Goal: Task Accomplishment & Management: Manage account settings

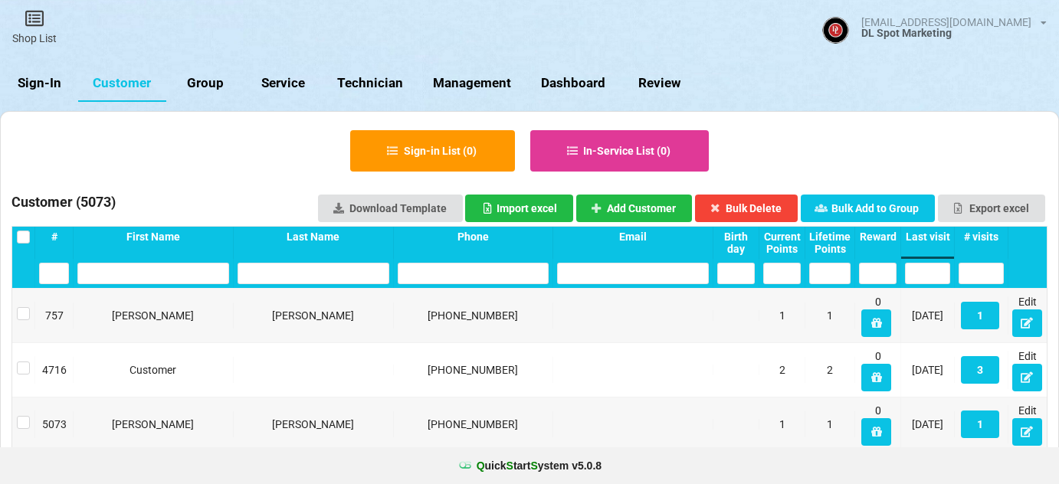
select select "25"
click at [54, 81] on link "Sign-In" at bounding box center [39, 83] width 78 height 37
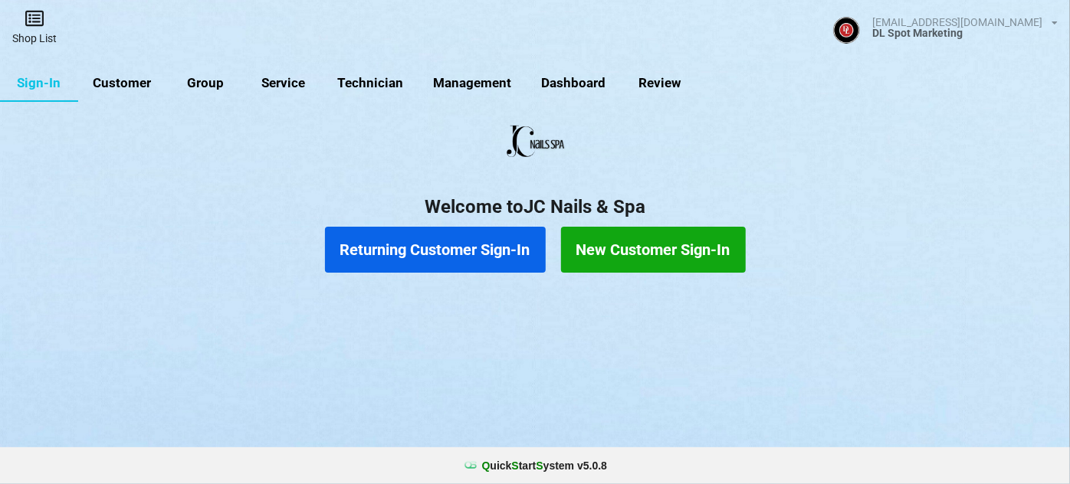
click at [49, 36] on link "Shop List" at bounding box center [34, 27] width 69 height 54
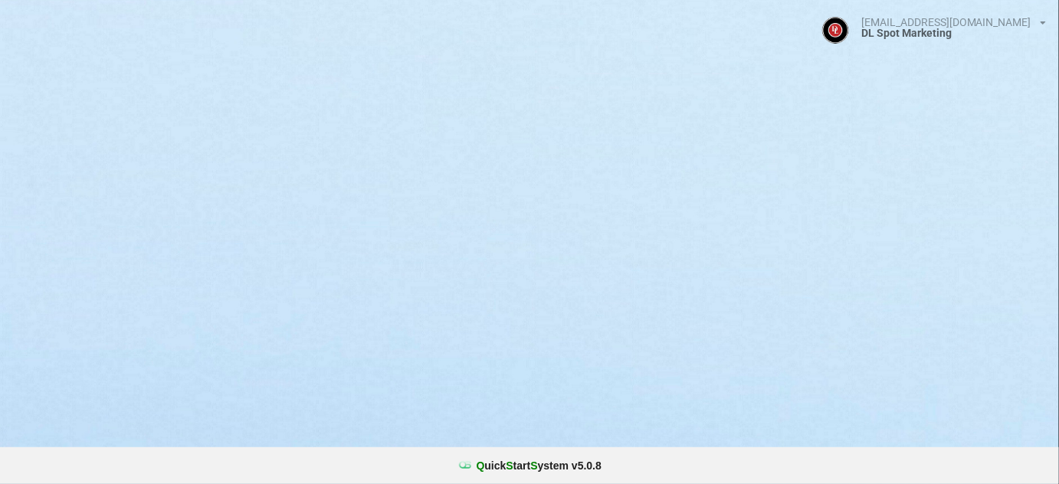
select select "25"
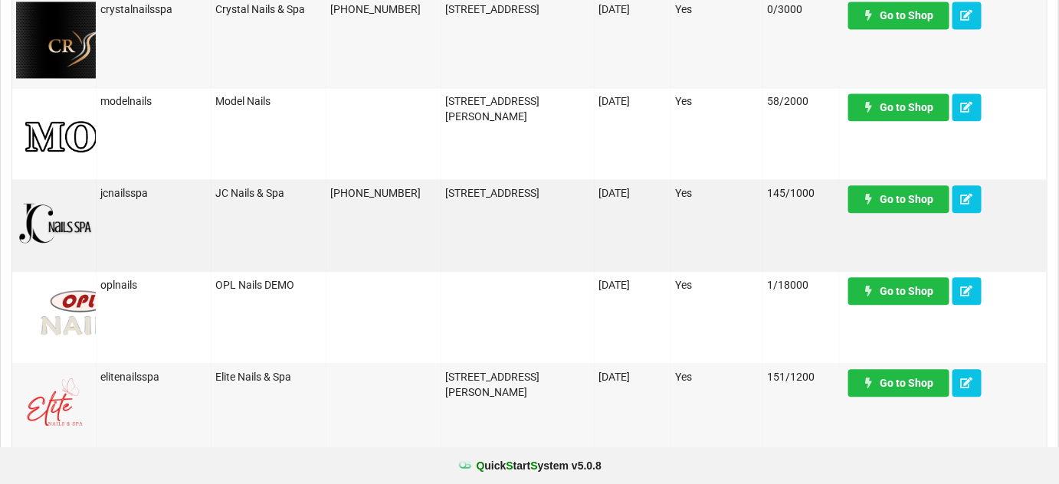
scroll to position [1114, 0]
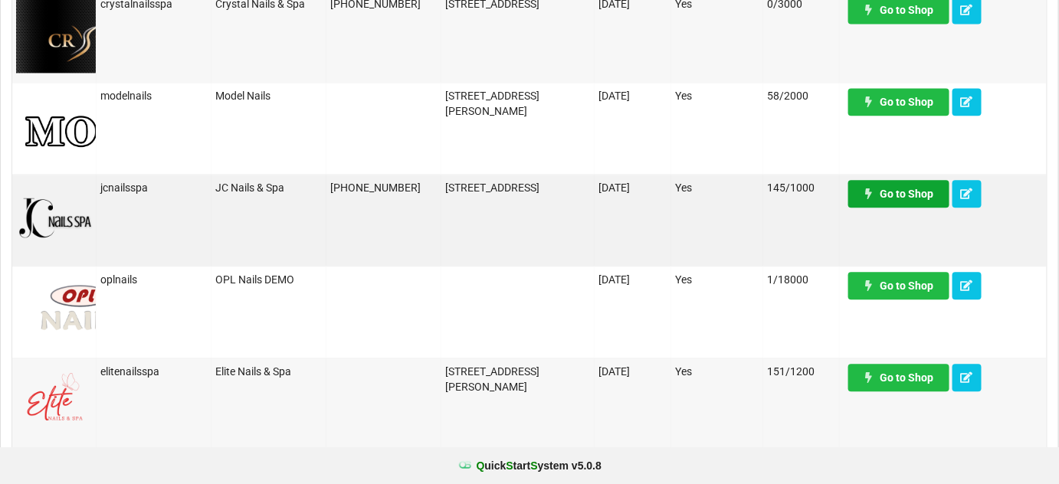
click at [890, 197] on link "Go to Shop" at bounding box center [898, 194] width 101 height 28
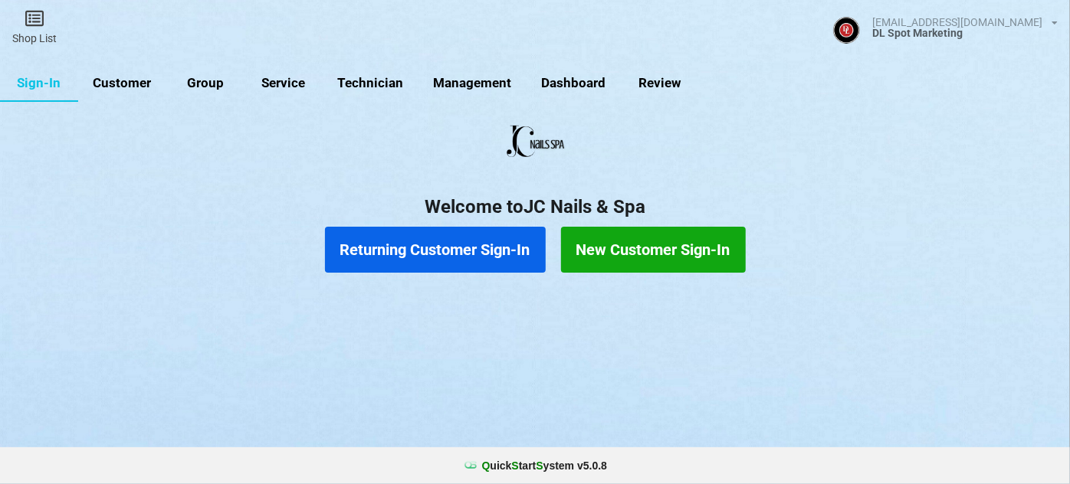
click at [293, 82] on link "Service" at bounding box center [283, 83] width 78 height 37
select select "25"
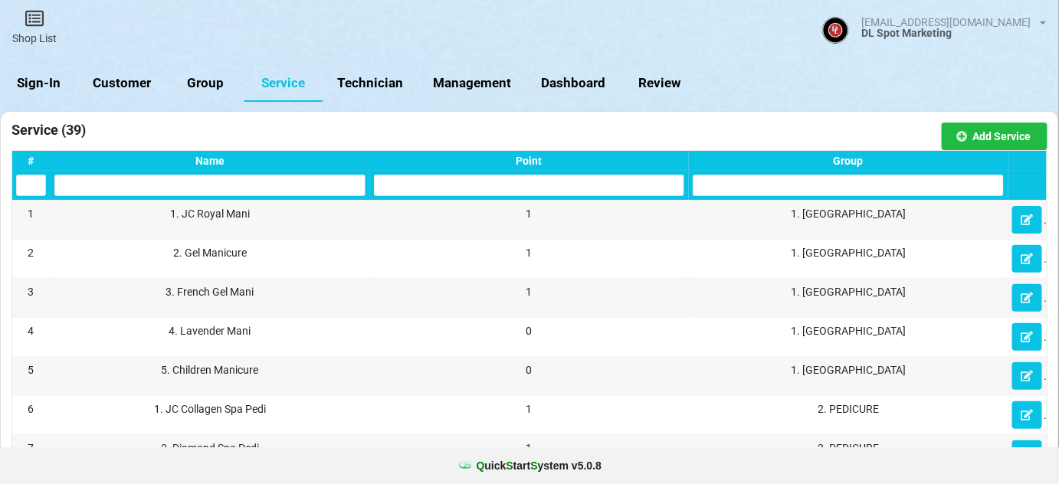
click at [44, 83] on link "Sign-In" at bounding box center [39, 83] width 78 height 37
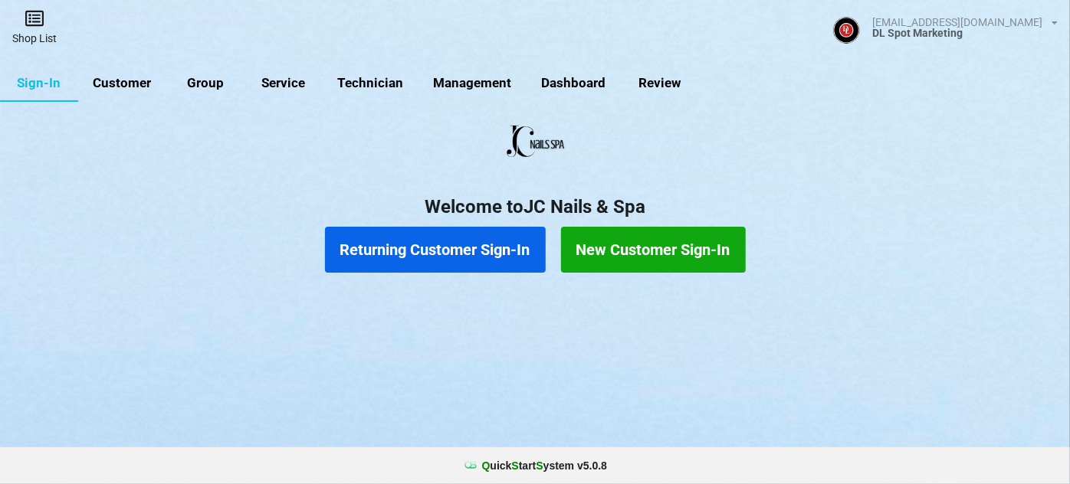
click at [41, 22] on icon at bounding box center [34, 18] width 21 height 18
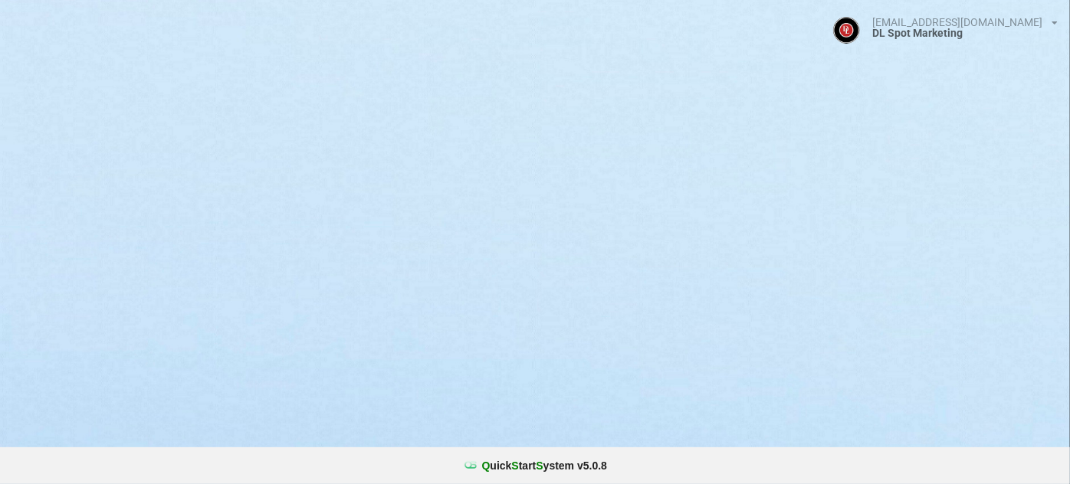
select select "25"
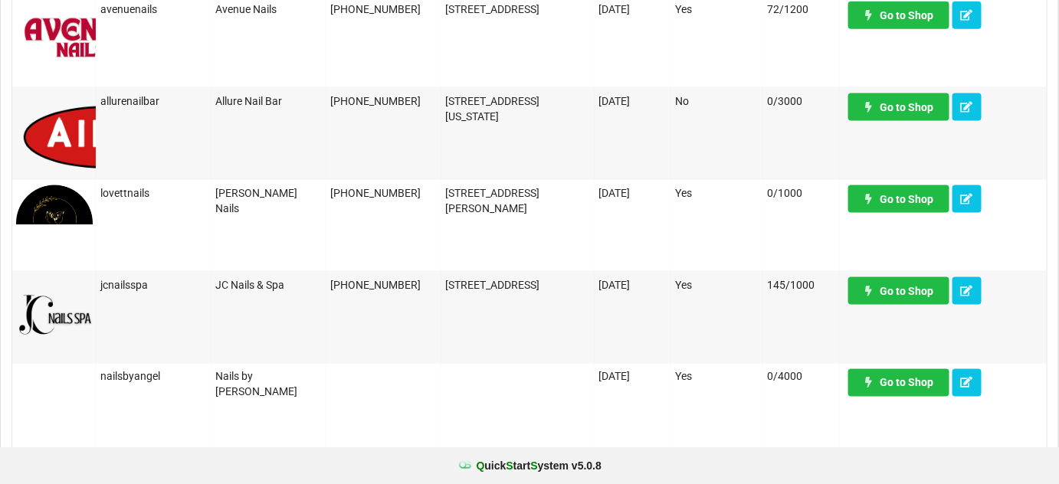
scroll to position [650, 0]
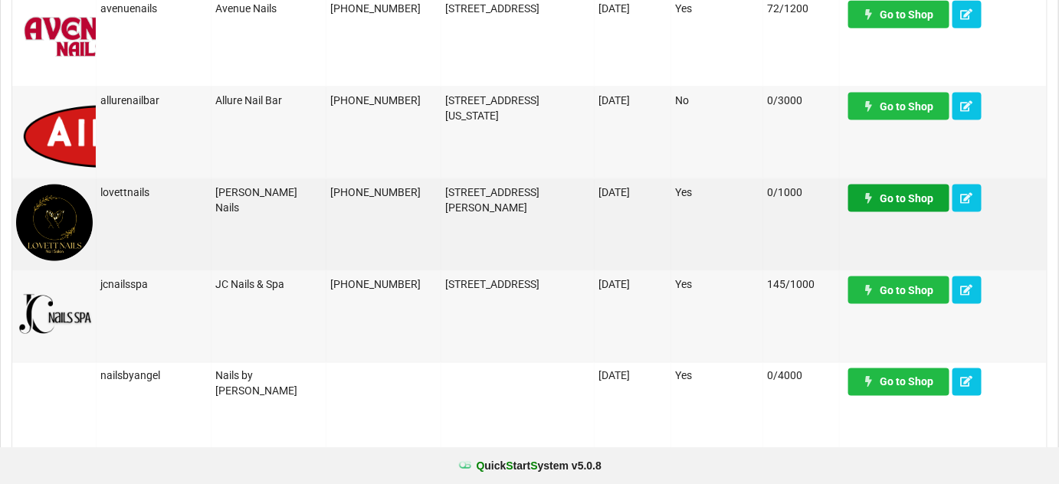
click at [914, 204] on link "Go to Shop" at bounding box center [898, 199] width 101 height 28
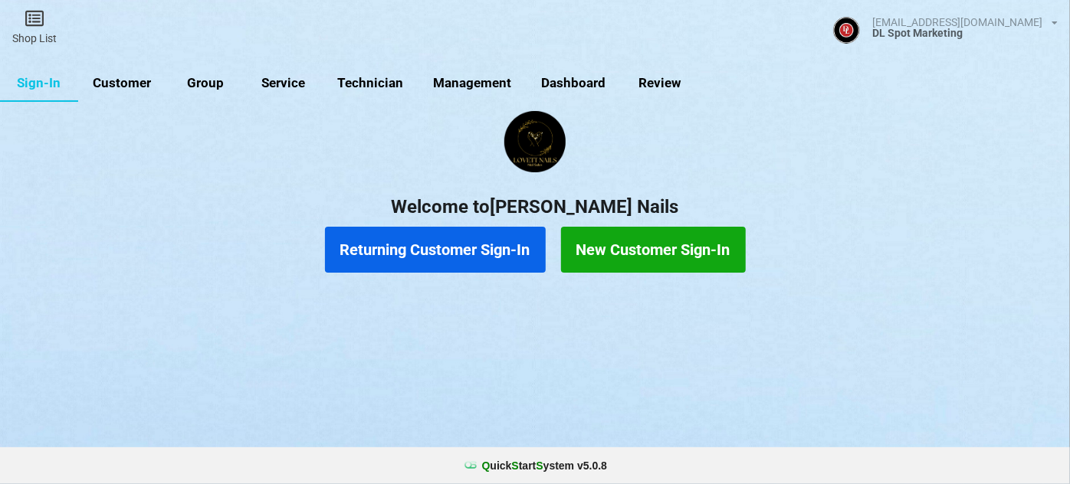
click at [294, 84] on link "Service" at bounding box center [283, 83] width 78 height 37
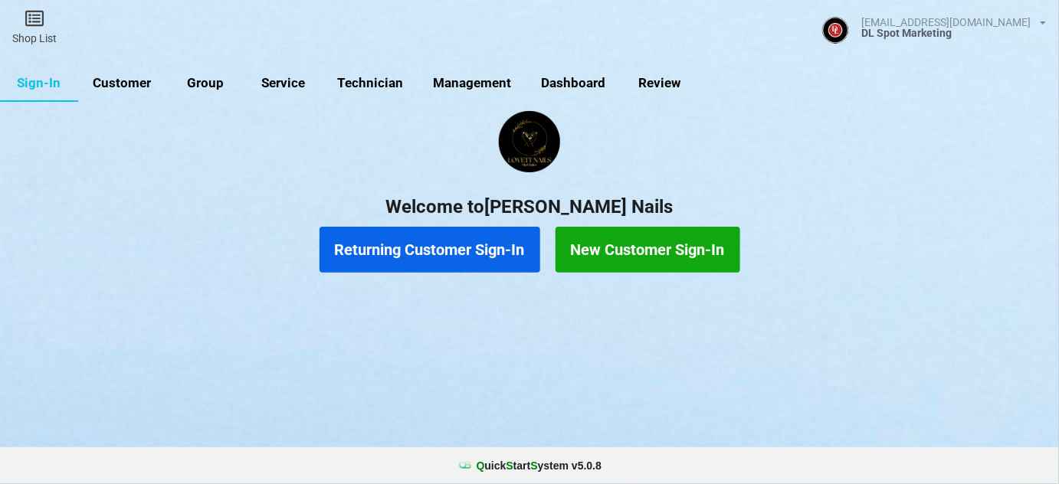
select select "25"
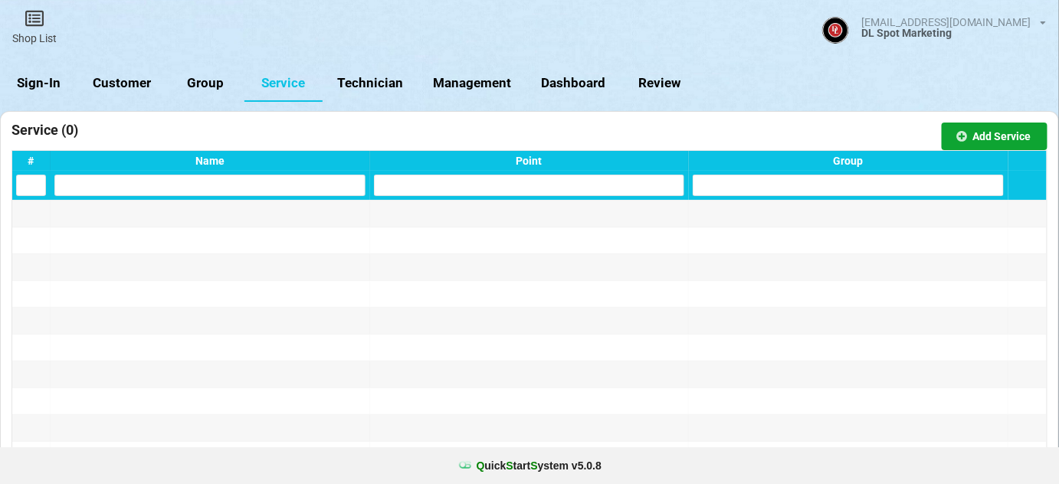
click at [997, 134] on button "Add Service" at bounding box center [995, 137] width 106 height 28
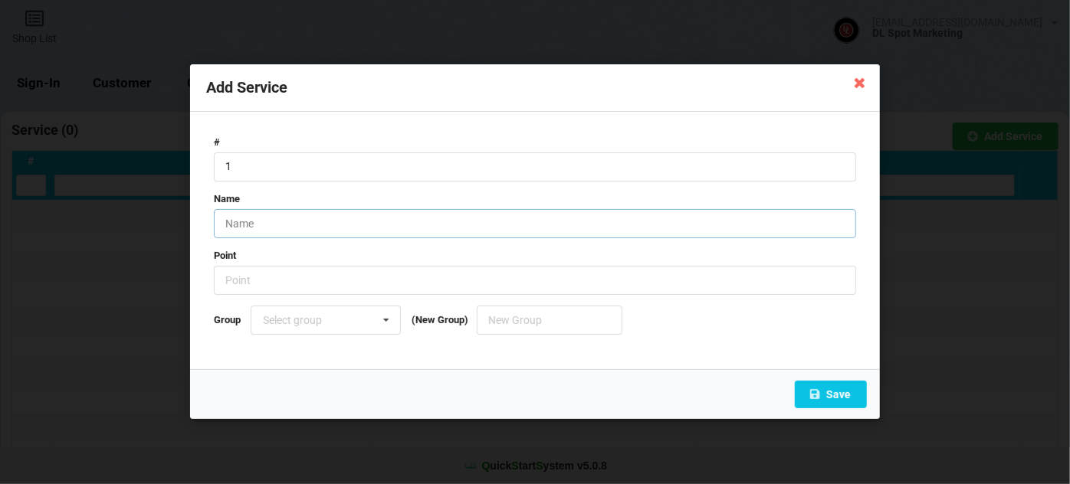
click at [264, 222] on input "text" at bounding box center [535, 223] width 642 height 29
type input "Waxing"
click at [298, 281] on input "number" at bounding box center [535, 281] width 642 height 29
type input "1"
type input "0"
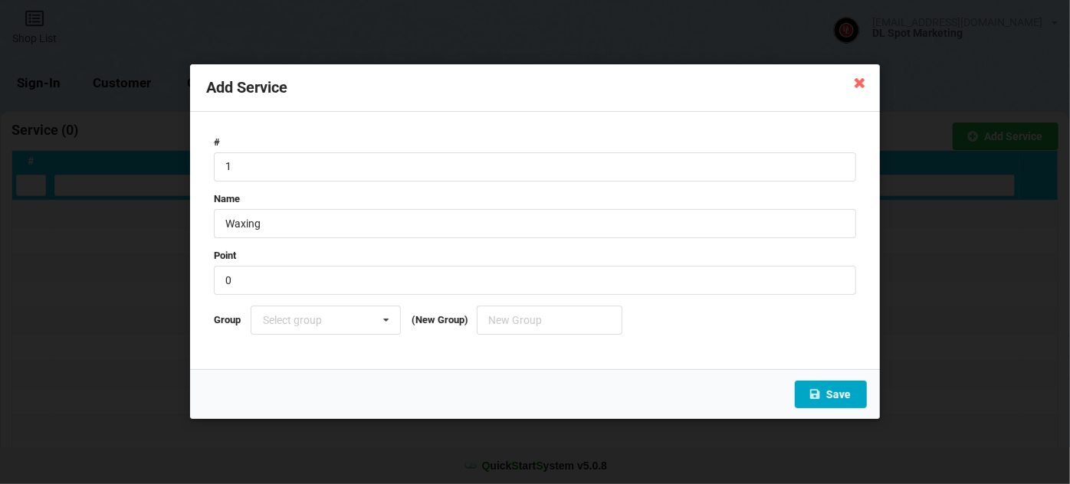
click at [839, 395] on button "Save" at bounding box center [831, 396] width 72 height 28
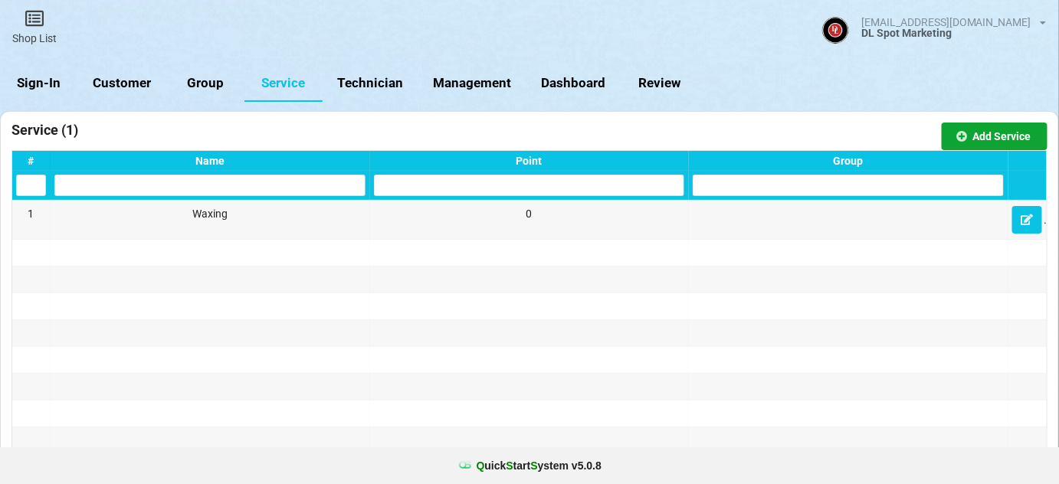
click at [999, 136] on button "Add Service" at bounding box center [995, 137] width 106 height 28
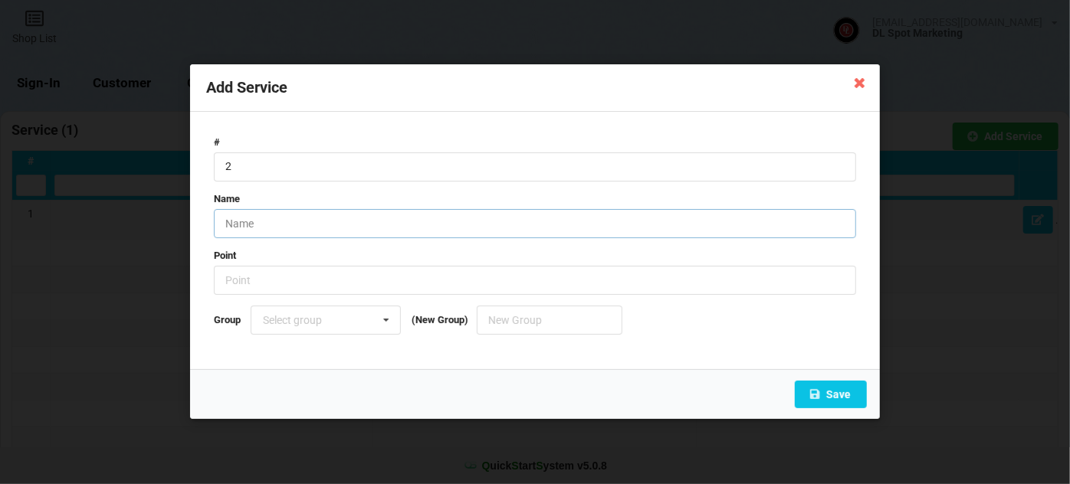
click at [277, 228] on input "text" at bounding box center [535, 223] width 642 height 29
type input "Threading"
click at [267, 281] on input "number" at bounding box center [535, 281] width 642 height 29
type input "0"
click at [833, 395] on button "Save" at bounding box center [831, 396] width 72 height 28
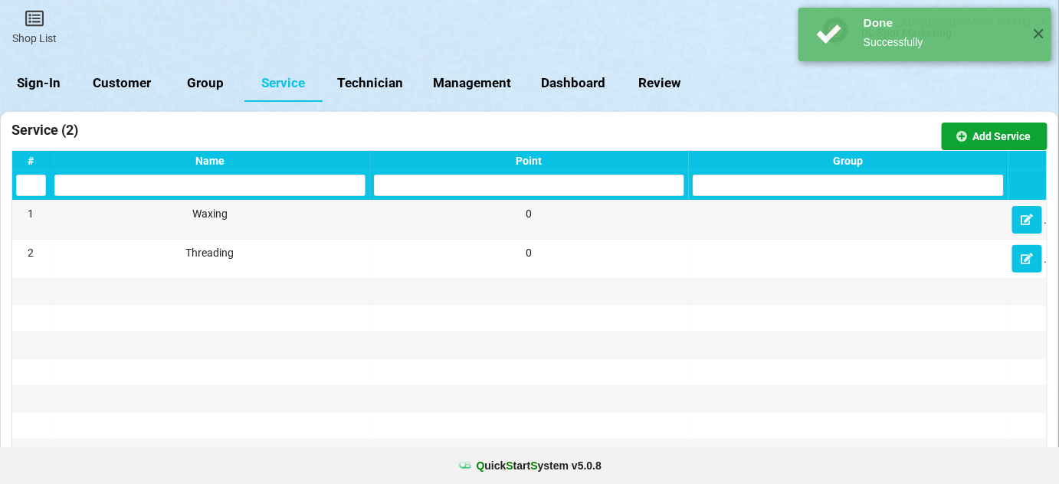
click at [1007, 129] on button "Add Service" at bounding box center [995, 137] width 106 height 28
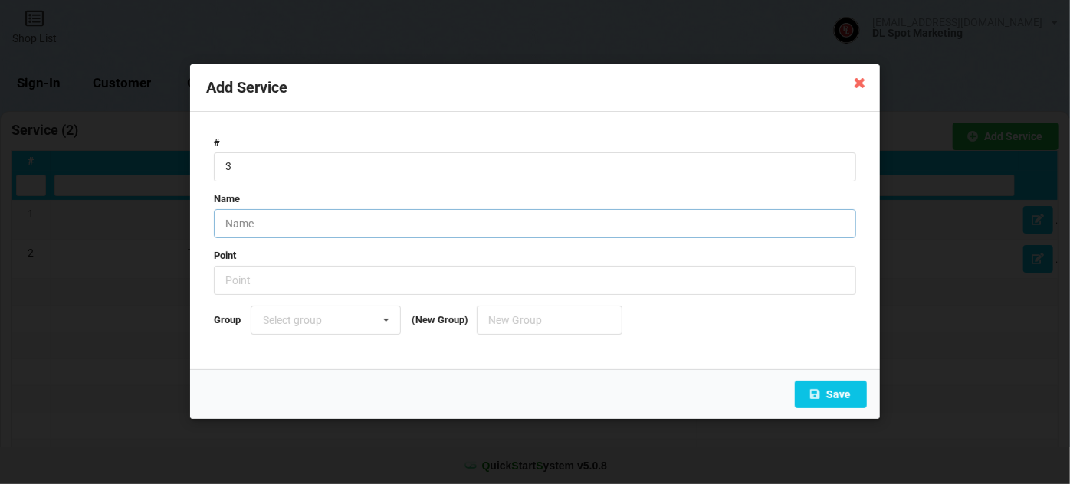
click at [283, 226] on input "text" at bounding box center [535, 223] width 642 height 29
type input "Nails"
click at [834, 394] on button "Save" at bounding box center [831, 396] width 72 height 28
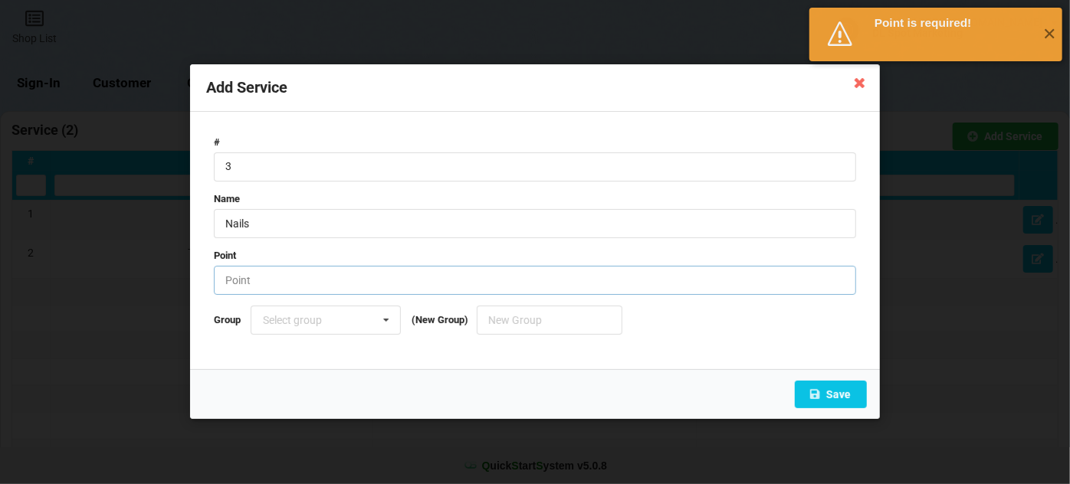
click at [322, 274] on input "number" at bounding box center [535, 281] width 642 height 29
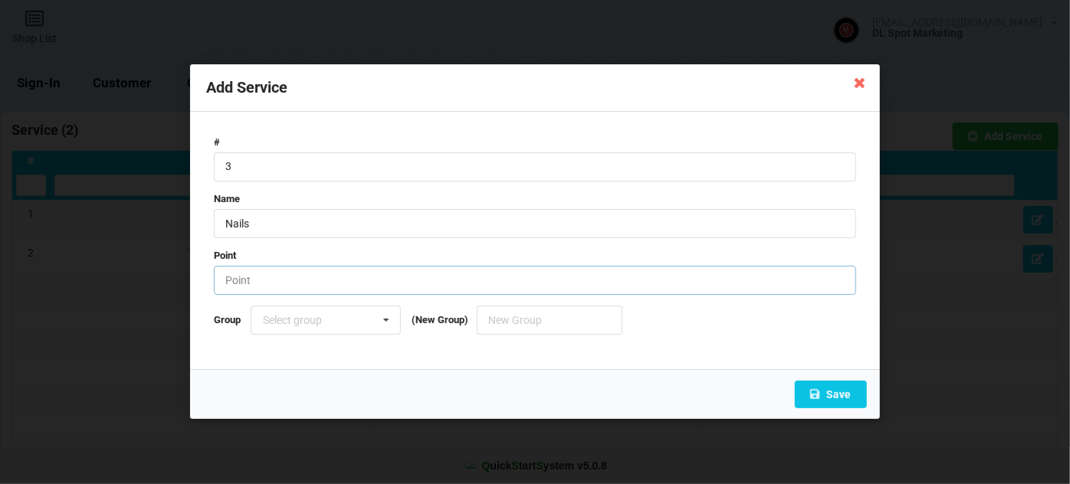
type input "0"
type input "1"
click at [834, 392] on button "Save" at bounding box center [831, 396] width 72 height 28
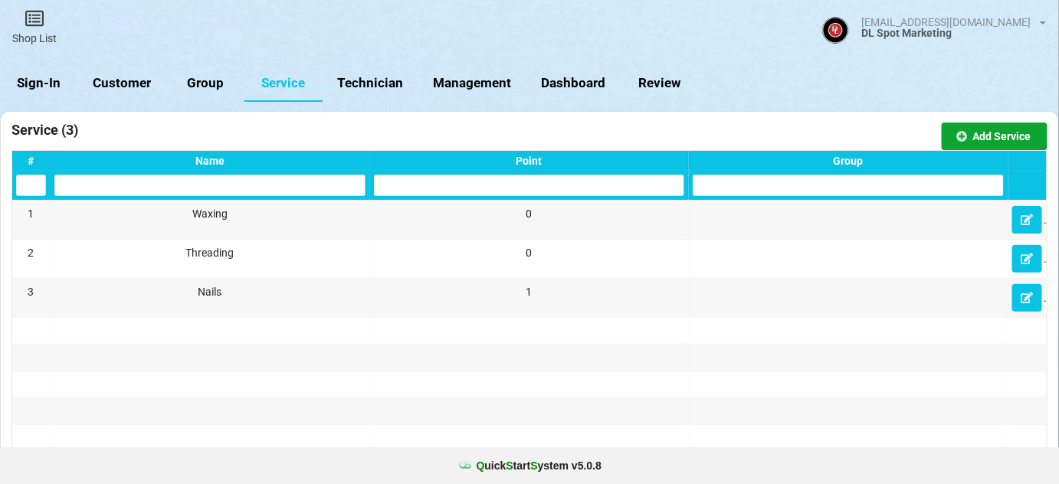
click at [1008, 136] on button "Add Service" at bounding box center [995, 137] width 106 height 28
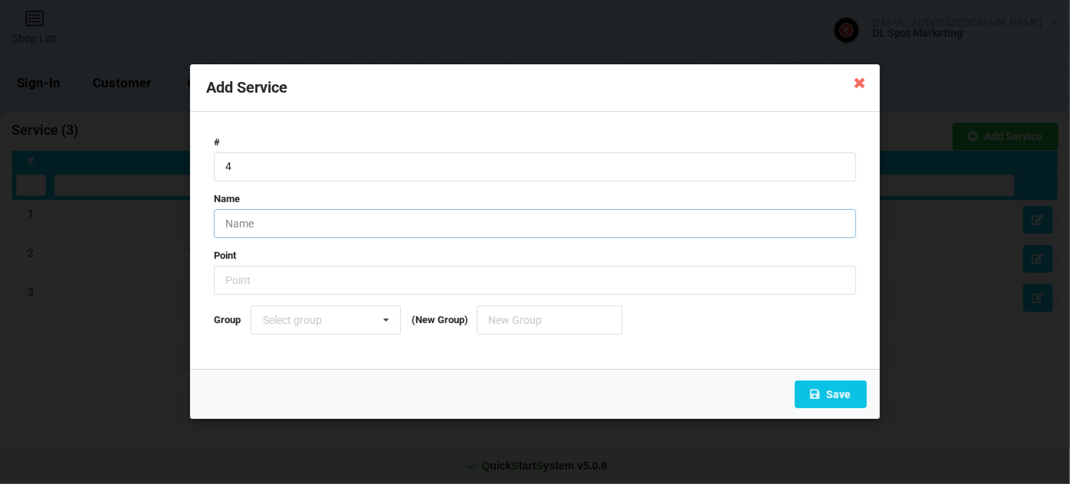
click at [286, 223] on input "text" at bounding box center [535, 223] width 642 height 29
type input "Pedicure"
click at [333, 287] on input "number" at bounding box center [535, 281] width 642 height 29
type input "1"
click at [841, 398] on button "Save" at bounding box center [831, 396] width 72 height 28
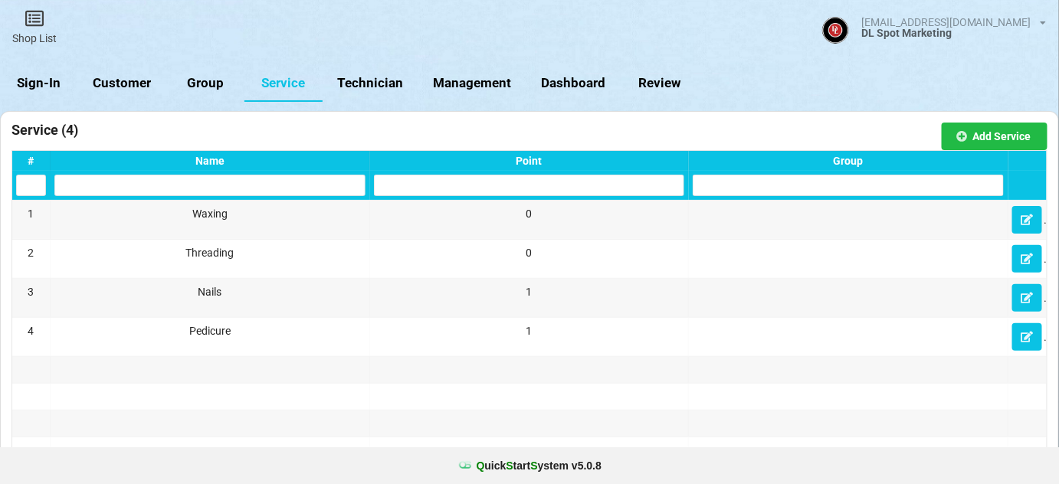
click at [447, 81] on link "Management" at bounding box center [472, 83] width 108 height 37
select select "25"
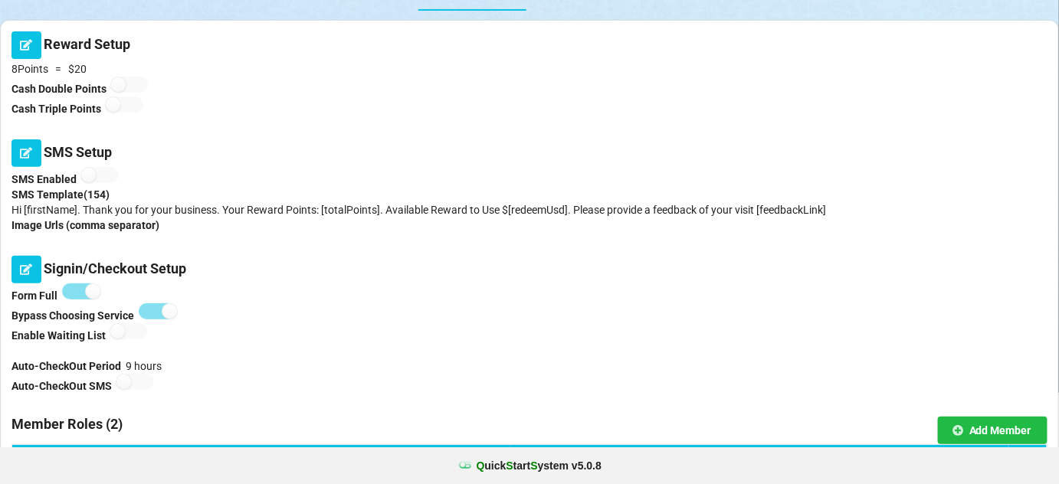
scroll to position [93, 0]
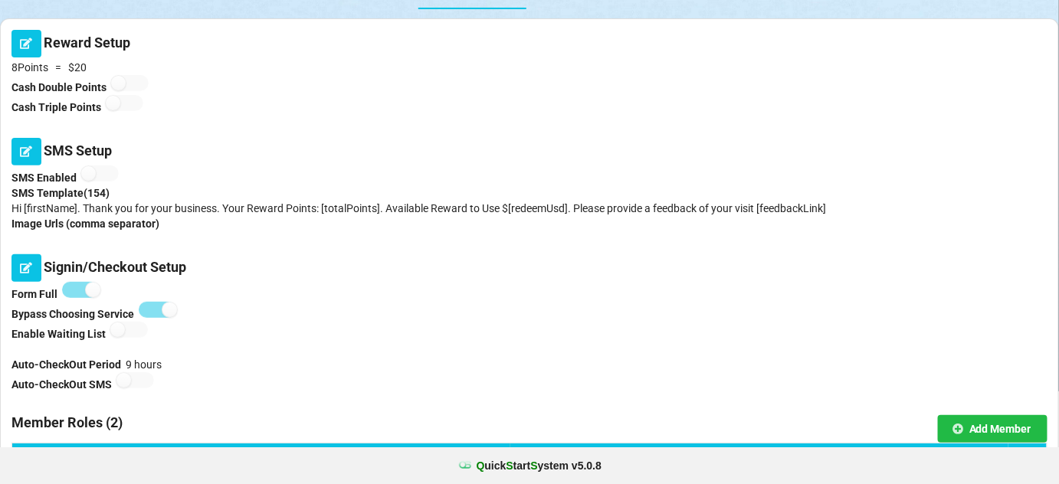
click at [155, 309] on label at bounding box center [158, 310] width 38 height 16
click at [29, 270] on icon at bounding box center [26, 267] width 13 height 9
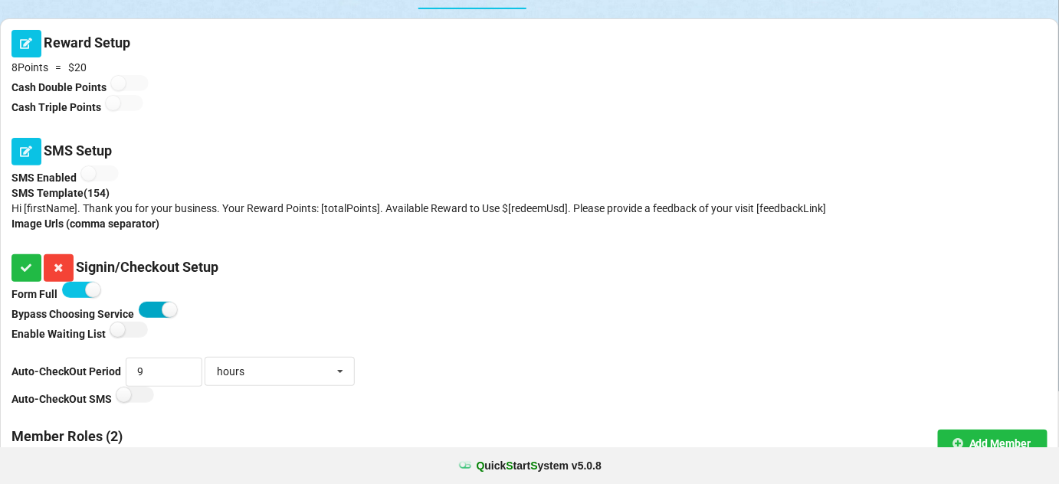
click at [155, 311] on label at bounding box center [158, 310] width 38 height 16
checkbox input "false"
drag, startPoint x: 149, startPoint y: 376, endPoint x: 131, endPoint y: 382, distance: 18.4
click at [131, 382] on input "9" at bounding box center [164, 372] width 77 height 29
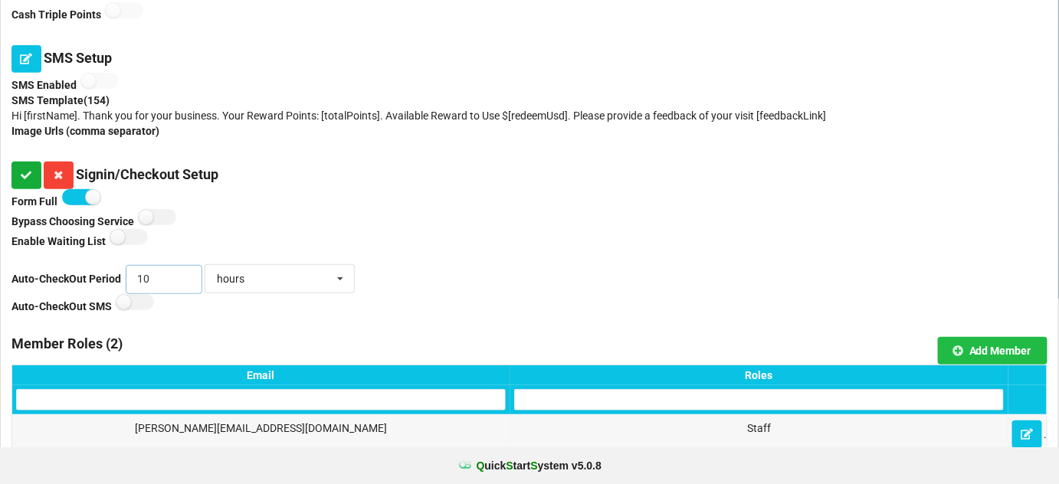
type input "10"
click at [26, 175] on icon at bounding box center [26, 174] width 13 height 9
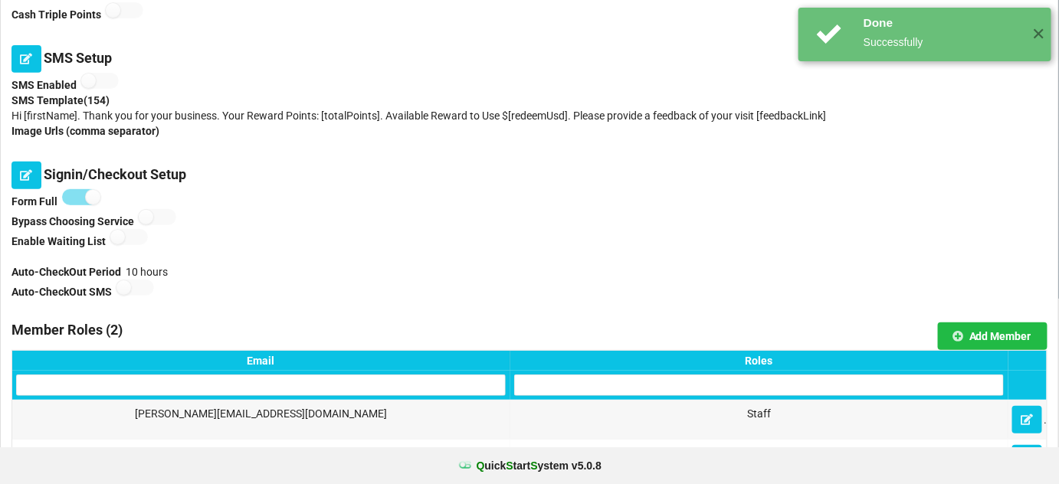
scroll to position [0, 0]
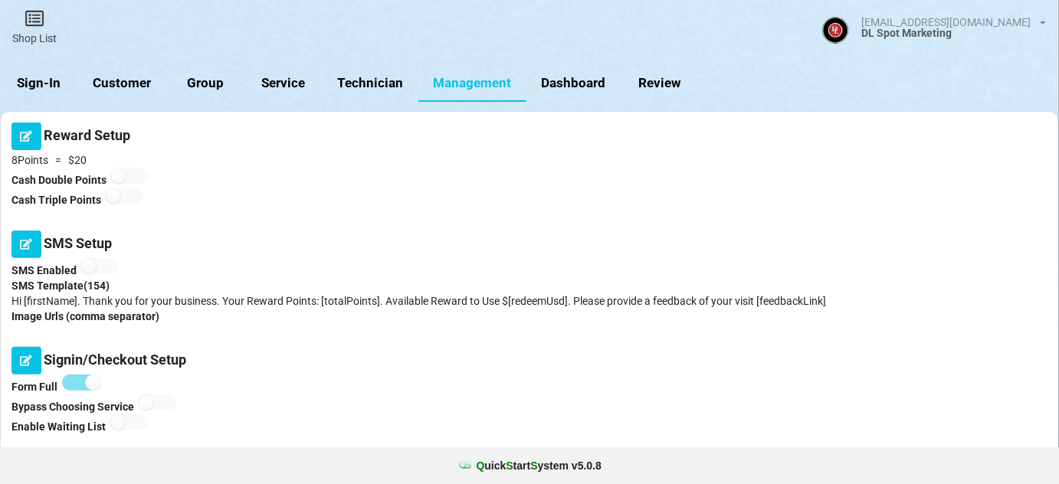
click at [46, 81] on link "Sign-In" at bounding box center [39, 83] width 78 height 37
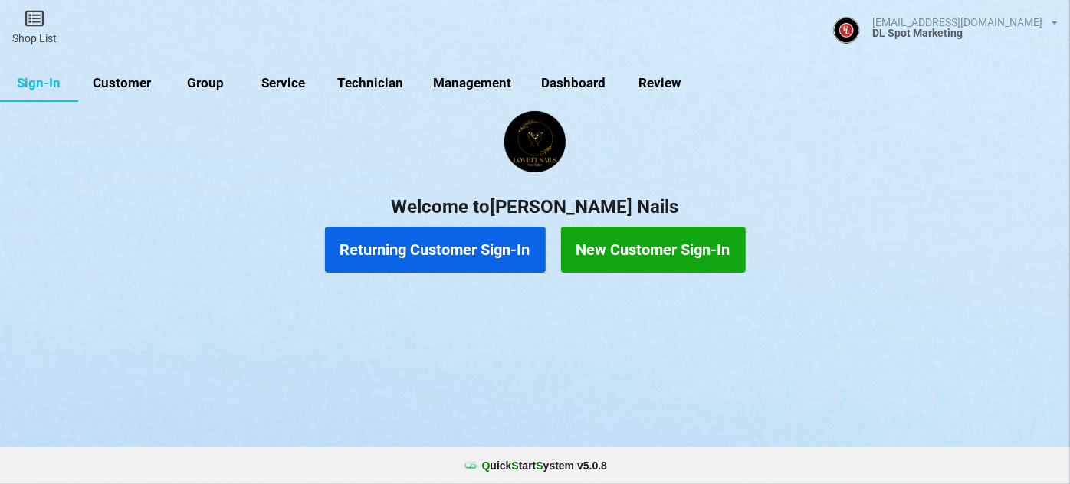
click at [454, 248] on button "Returning Customer Sign-In" at bounding box center [435, 250] width 221 height 46
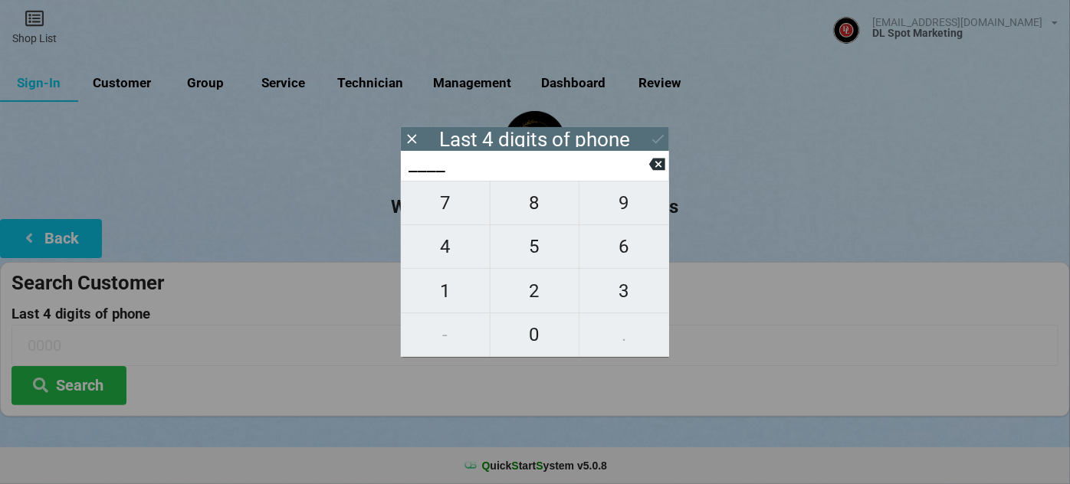
type input "7___"
type input "76__"
type input "760_"
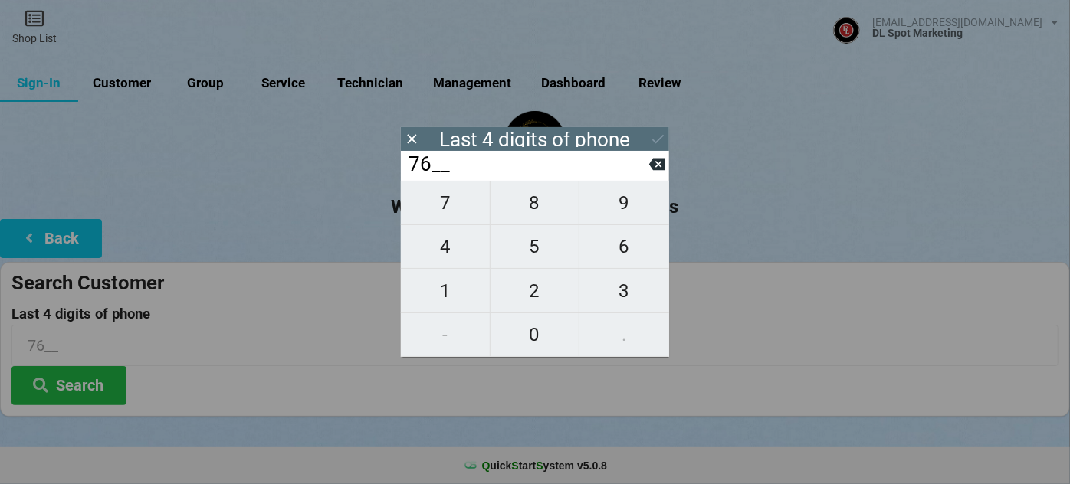
type input "760_"
type input "7606"
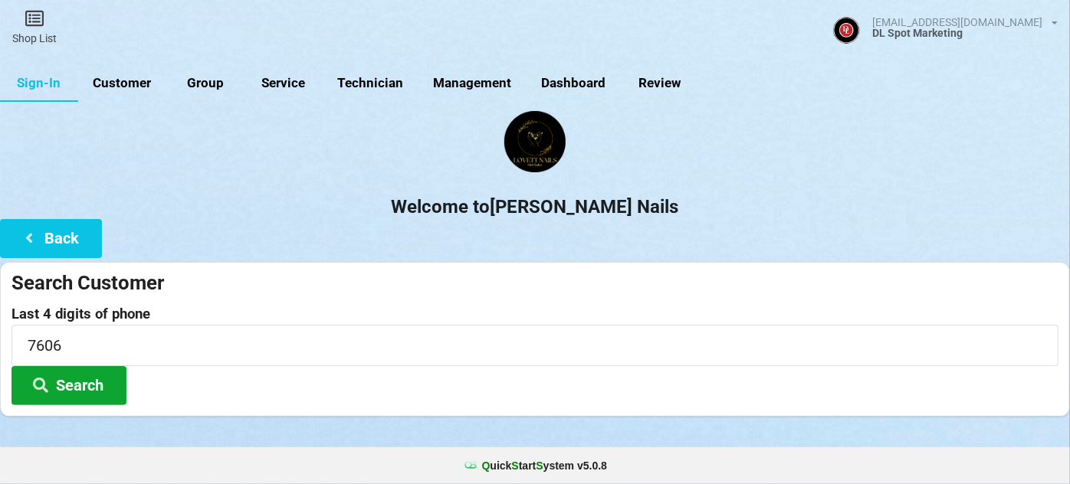
click at [93, 388] on button "Search" at bounding box center [68, 385] width 115 height 39
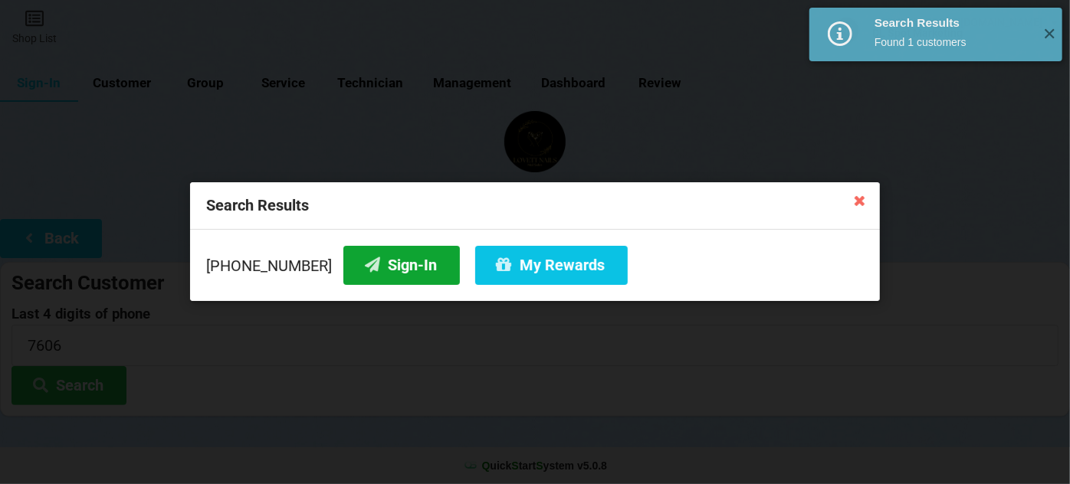
click at [402, 268] on button "Sign-In" at bounding box center [401, 265] width 116 height 39
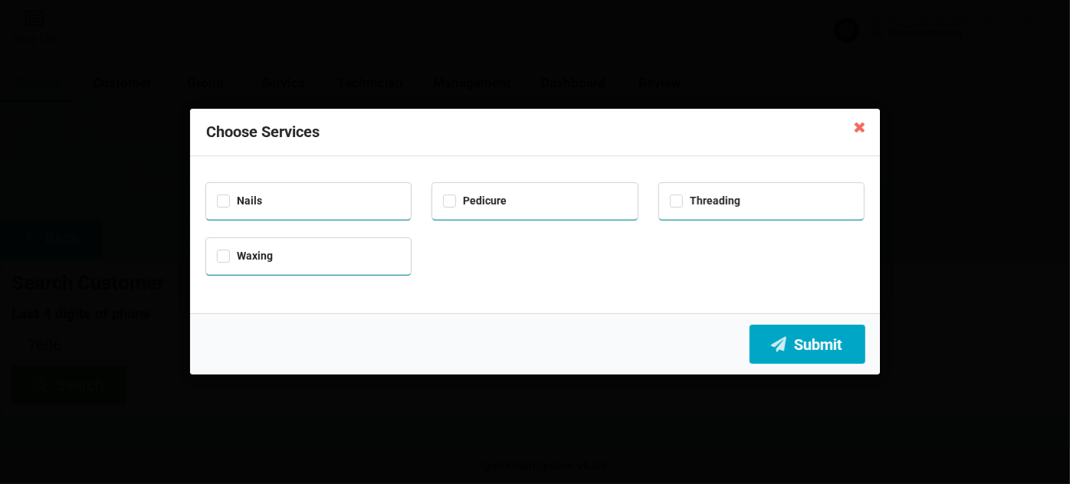
click at [810, 351] on button "Submit" at bounding box center [807, 344] width 116 height 39
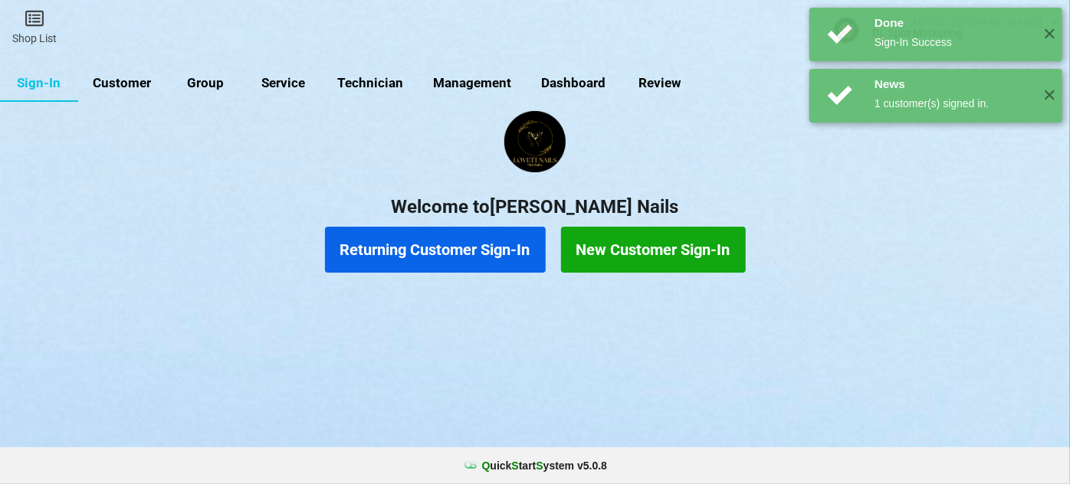
click at [128, 83] on link "Customer" at bounding box center [122, 83] width 88 height 37
select select "25"
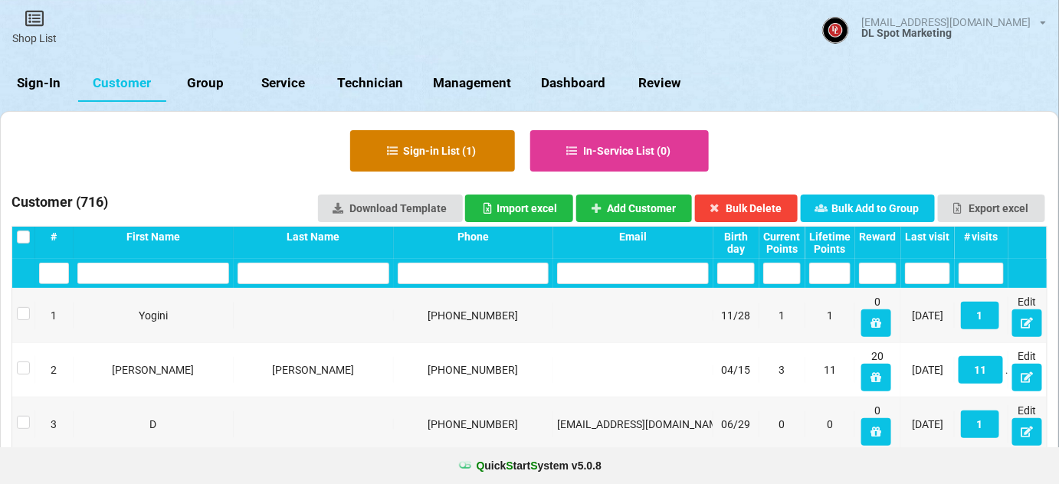
click at [441, 148] on button "Sign-in List ( 1 )" at bounding box center [432, 150] width 165 height 41
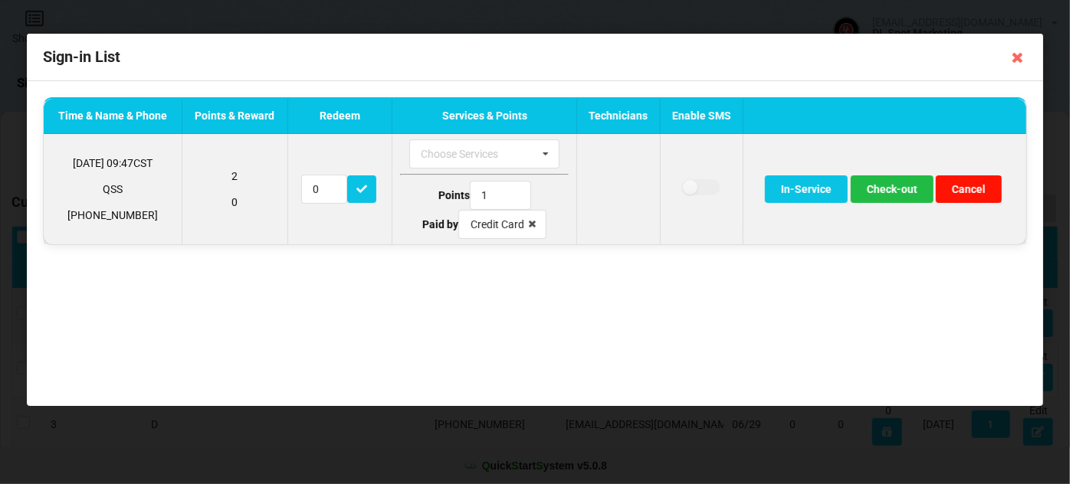
click at [976, 192] on button "Cancel" at bounding box center [969, 189] width 66 height 28
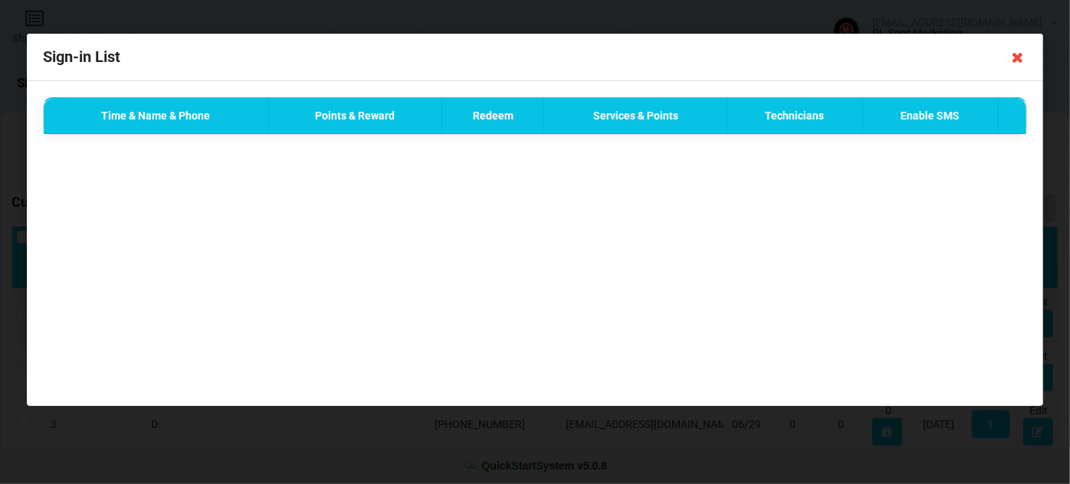
click at [1018, 57] on icon at bounding box center [1017, 57] width 25 height 25
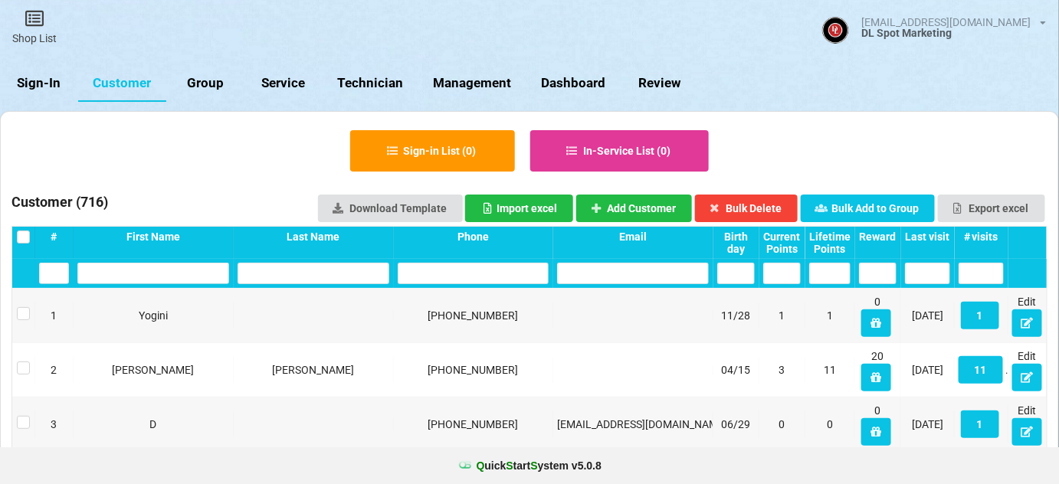
click at [45, 87] on link "Sign-In" at bounding box center [39, 83] width 78 height 37
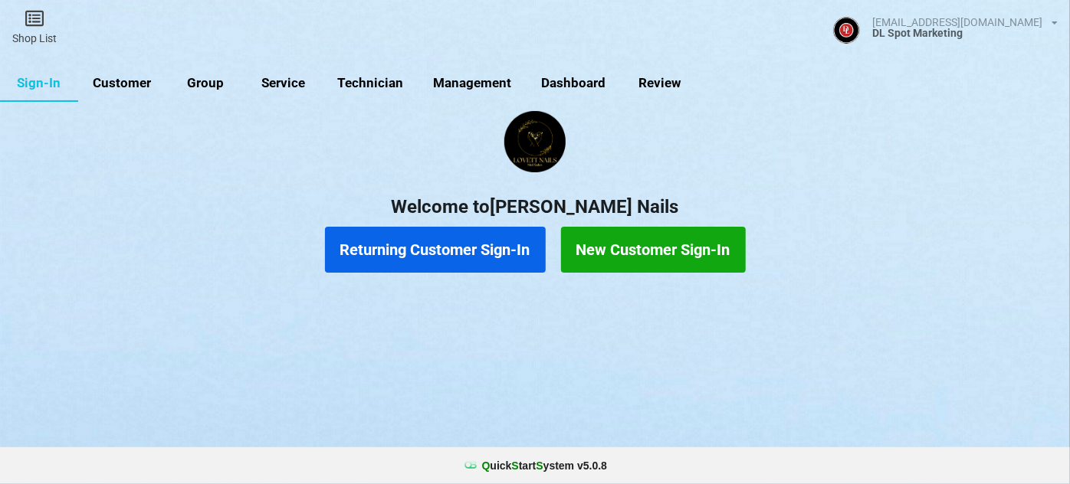
click at [470, 253] on button "Returning Customer Sign-In" at bounding box center [435, 250] width 221 height 46
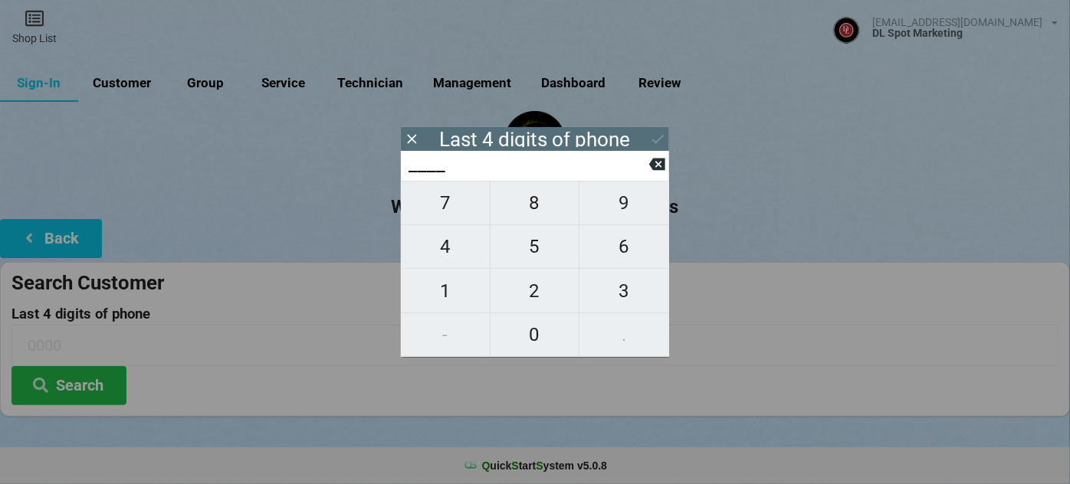
type input "7___"
type input "76__"
type input "760_"
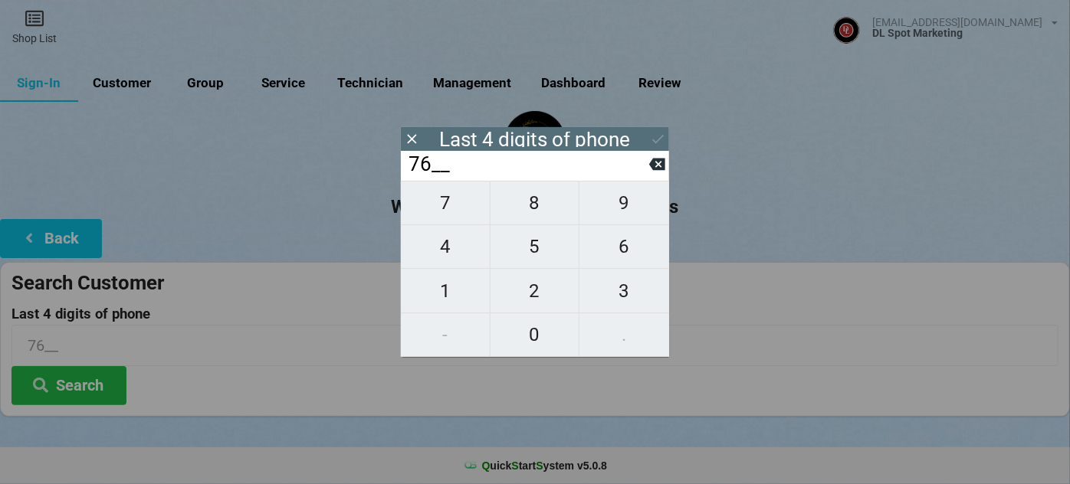
type input "760_"
type input "7606"
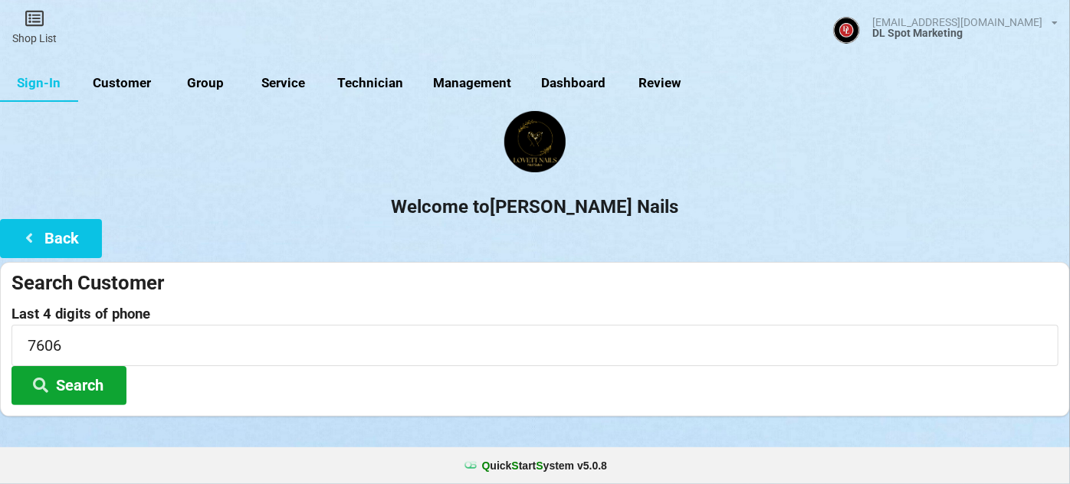
click at [90, 386] on button "Search" at bounding box center [68, 385] width 115 height 39
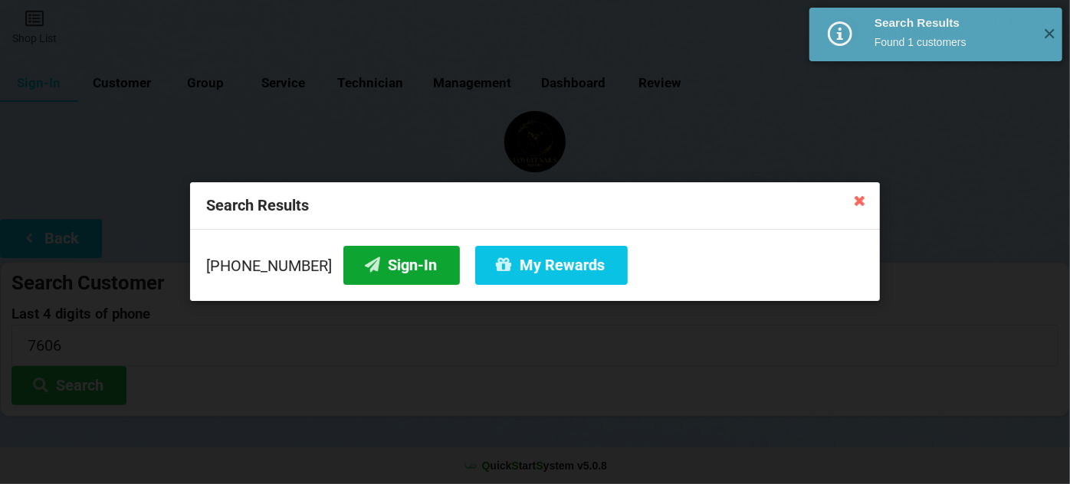
click at [369, 261] on button "Sign-In" at bounding box center [401, 265] width 116 height 39
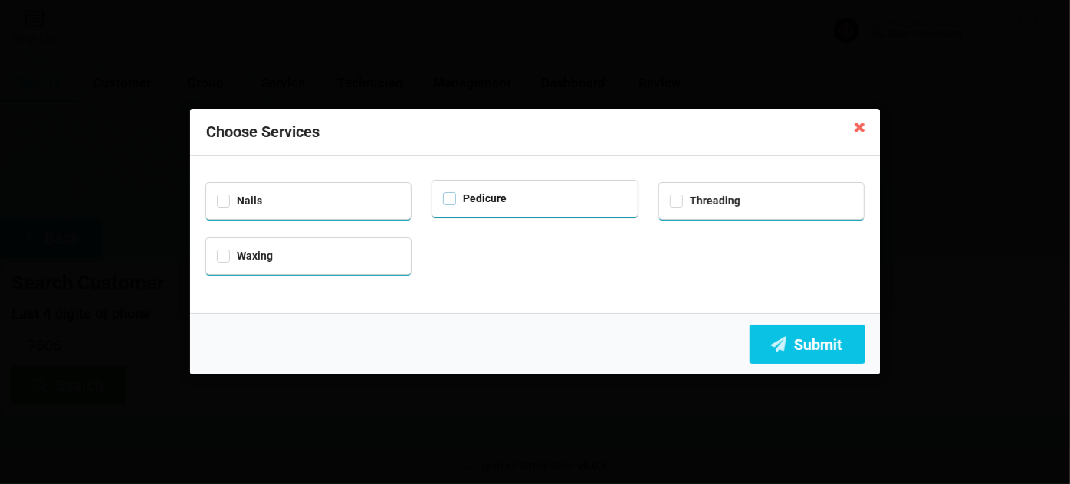
drag, startPoint x: 450, startPoint y: 201, endPoint x: 456, endPoint y: 208, distance: 9.8
click at [450, 202] on label "Pedicure" at bounding box center [475, 198] width 64 height 13
drag, startPoint x: 451, startPoint y: 197, endPoint x: 460, endPoint y: 198, distance: 8.5
click at [454, 198] on label "Pedicure" at bounding box center [475, 198] width 64 height 13
checkbox input "false"
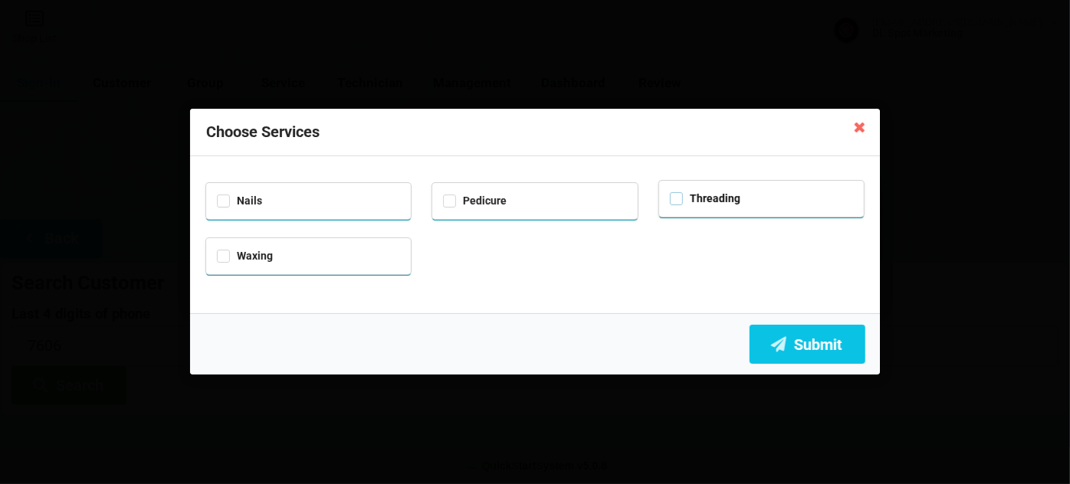
click at [680, 202] on label "Threading" at bounding box center [705, 198] width 70 height 13
drag, startPoint x: 678, startPoint y: 200, endPoint x: 647, endPoint y: 209, distance: 32.0
click at [678, 200] on label "Threading" at bounding box center [705, 201] width 70 height 13
checkbox input "false"
click at [223, 254] on label "Waxing" at bounding box center [245, 253] width 56 height 13
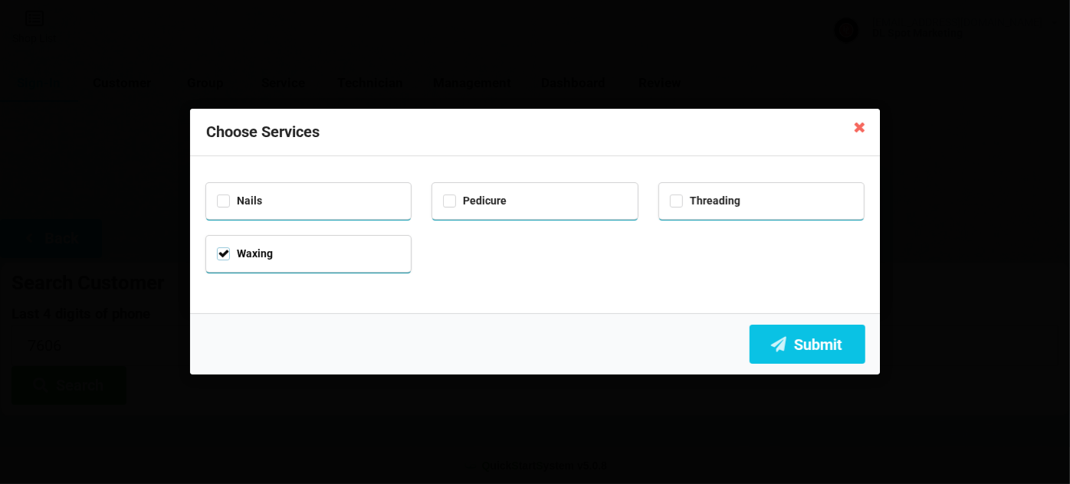
checkbox input "true"
click at [811, 342] on button "Submit" at bounding box center [807, 344] width 116 height 39
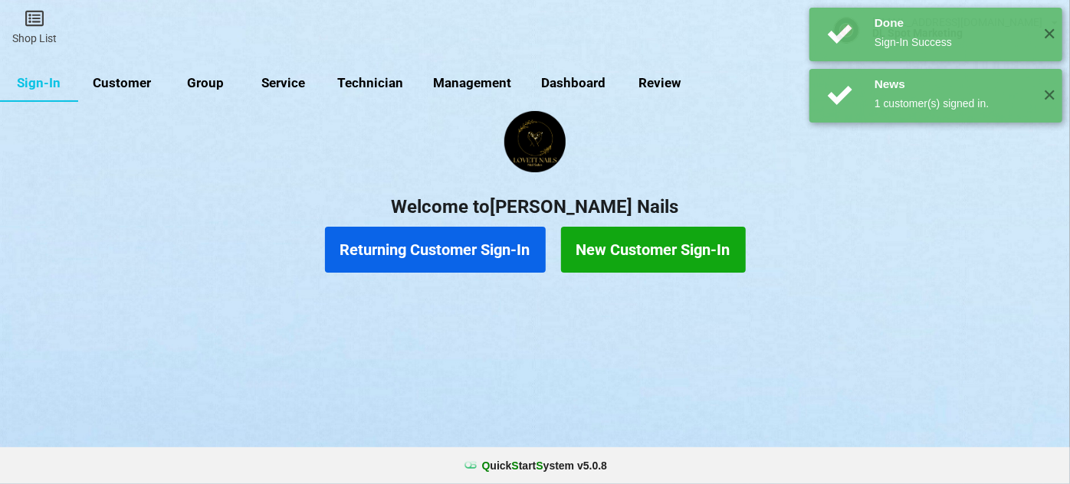
drag, startPoint x: 133, startPoint y: 79, endPoint x: 147, endPoint y: 87, distance: 15.8
click at [135, 79] on link "Customer" at bounding box center [122, 83] width 88 height 37
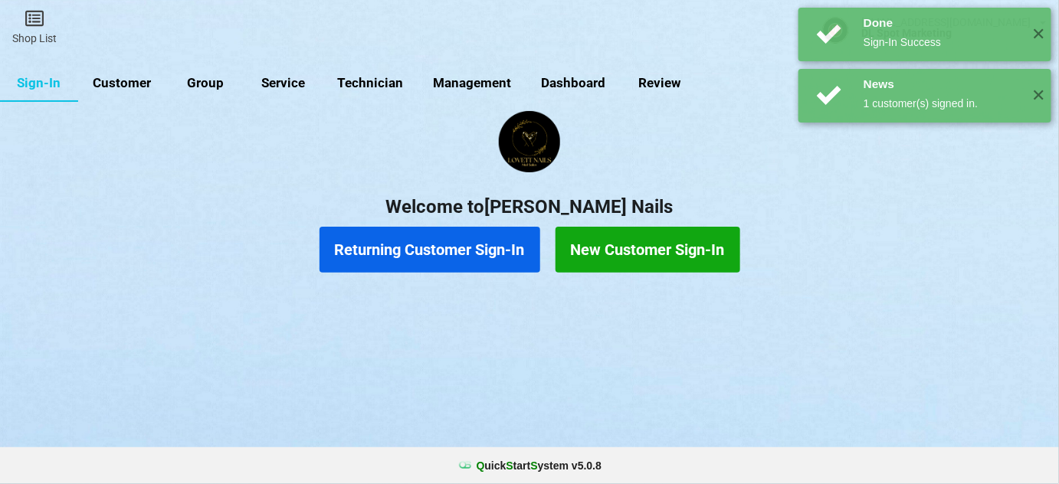
select select "25"
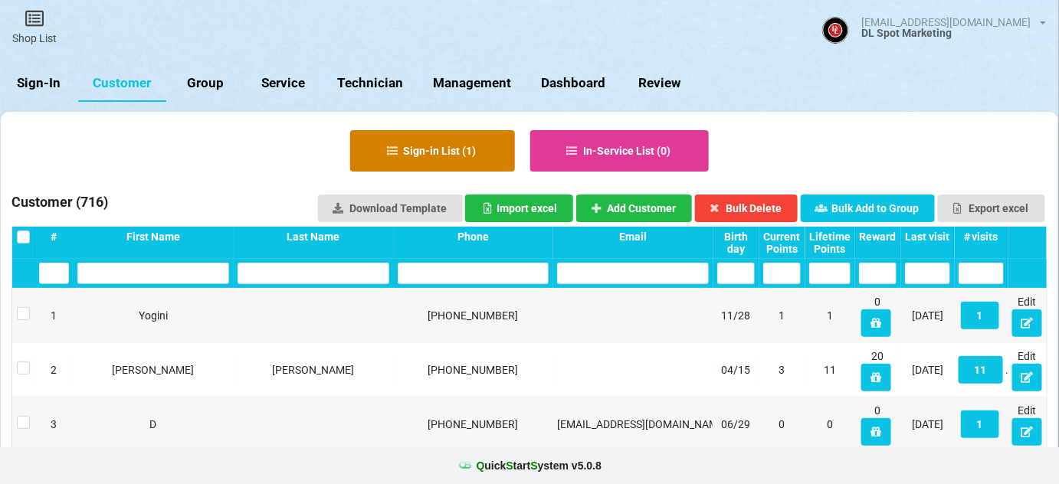
click at [450, 149] on button "Sign-in List ( 1 )" at bounding box center [432, 150] width 165 height 41
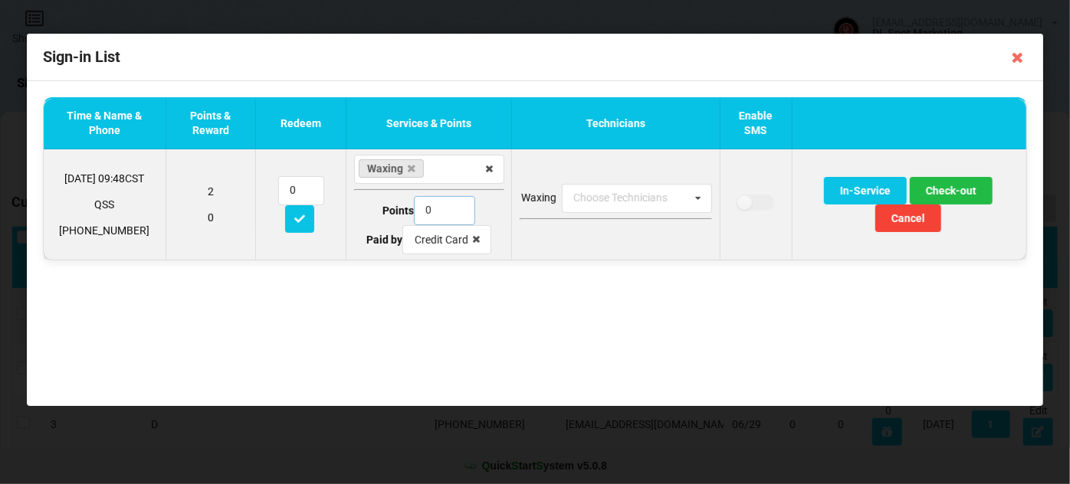
type input "0"
click at [457, 215] on input "0" at bounding box center [444, 210] width 61 height 29
click at [909, 220] on button "Cancel" at bounding box center [908, 219] width 66 height 28
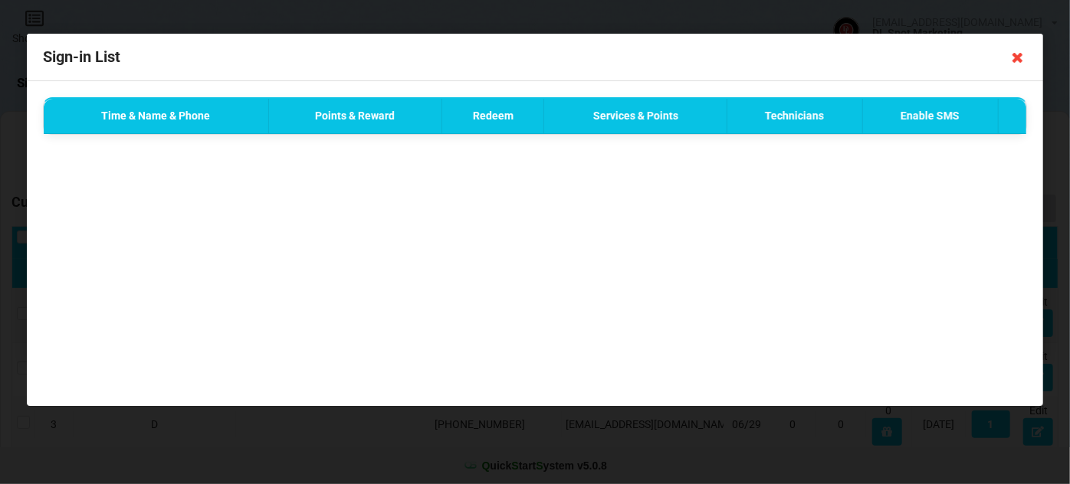
click at [1027, 59] on icon at bounding box center [1017, 57] width 25 height 25
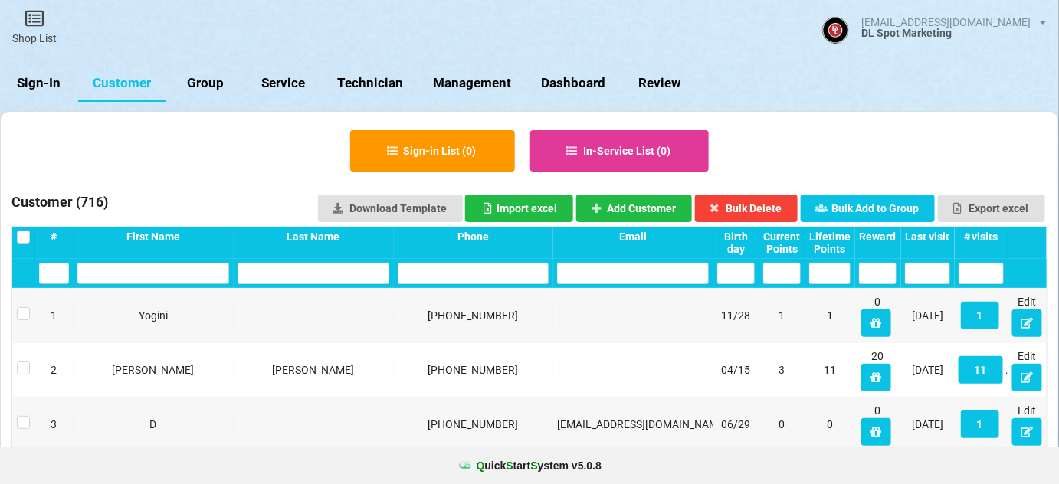
click at [474, 84] on link "Management" at bounding box center [472, 83] width 108 height 37
select select "25"
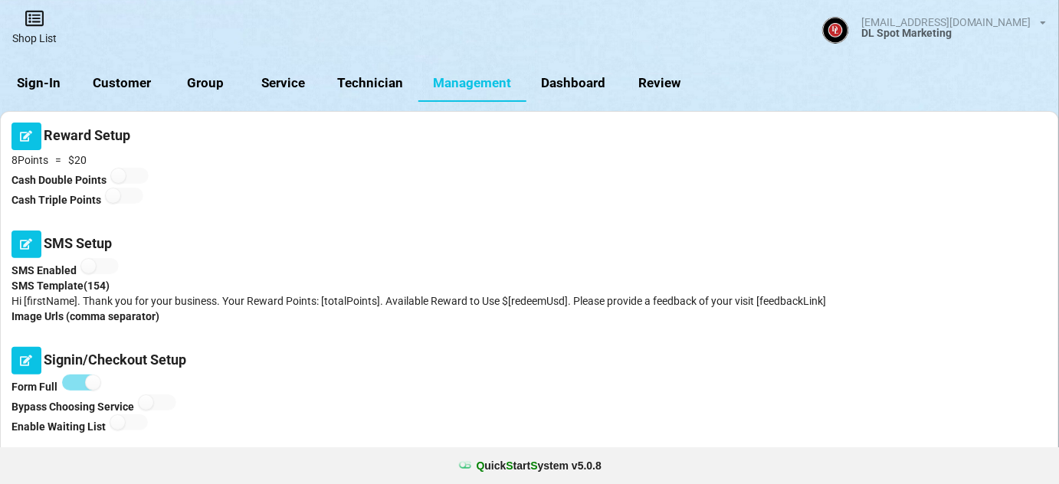
click at [43, 30] on link "Shop List" at bounding box center [34, 27] width 69 height 54
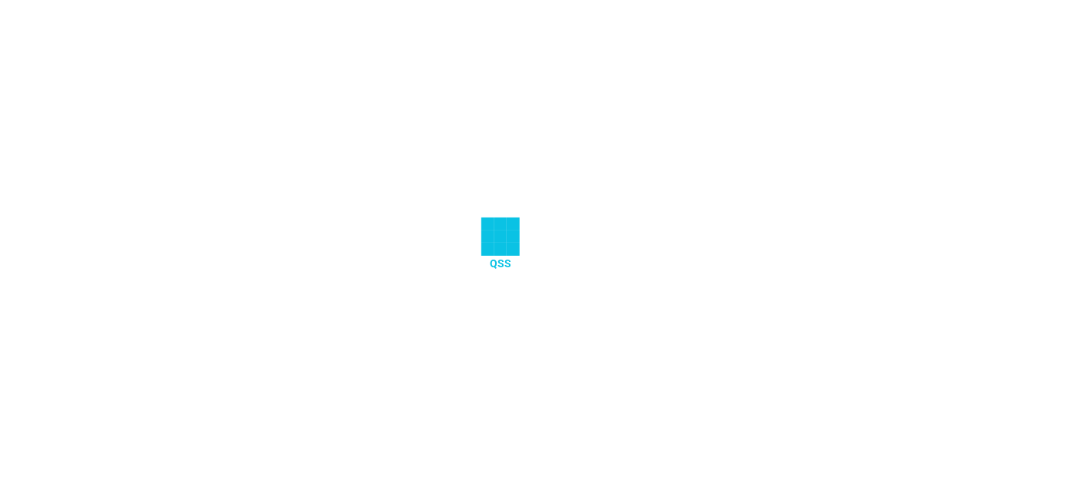
select select "25"
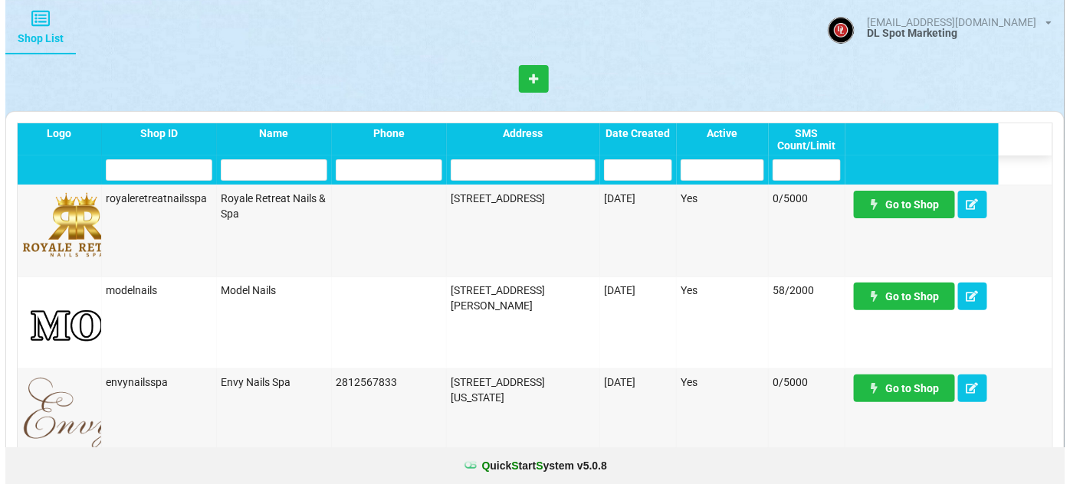
scroll to position [1021, 0]
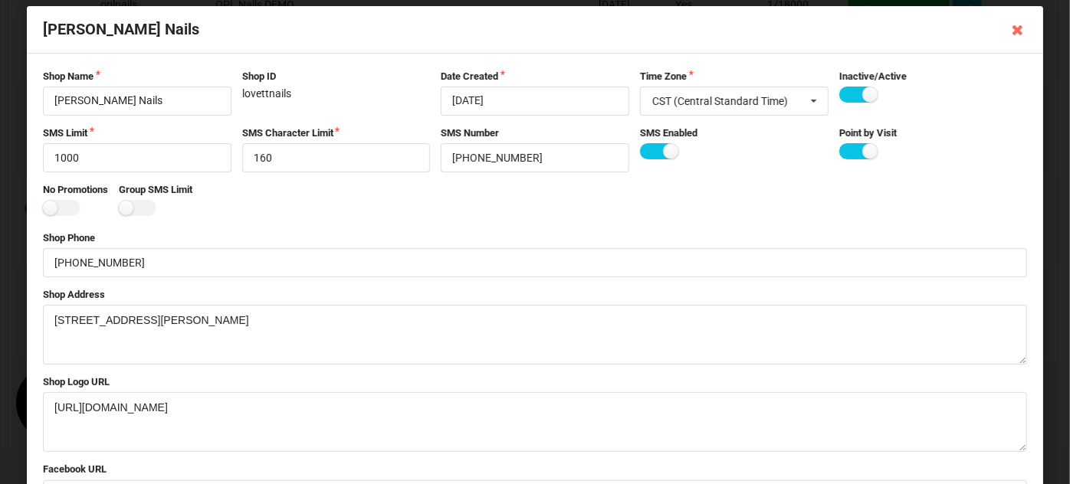
scroll to position [0, 0]
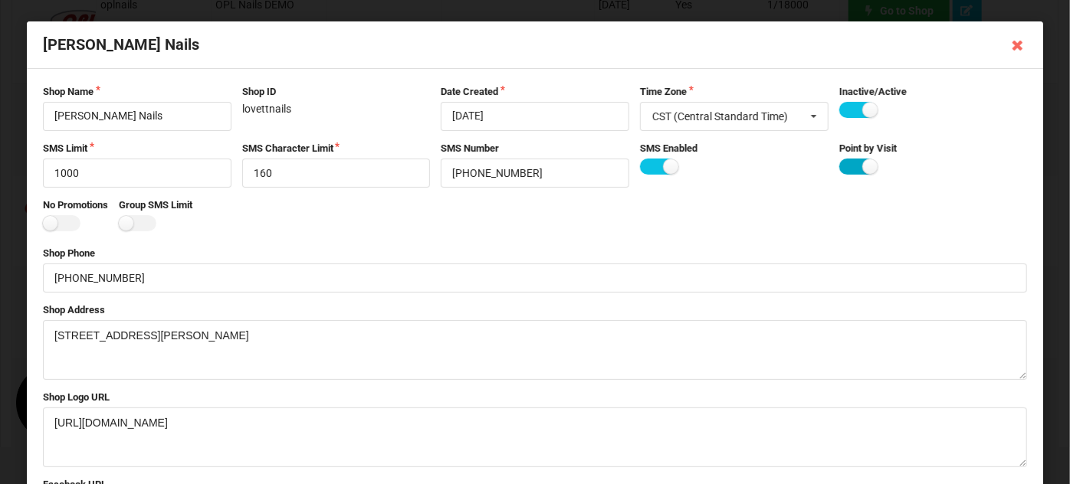
click at [844, 168] on label at bounding box center [857, 167] width 38 height 16
checkbox input "false"
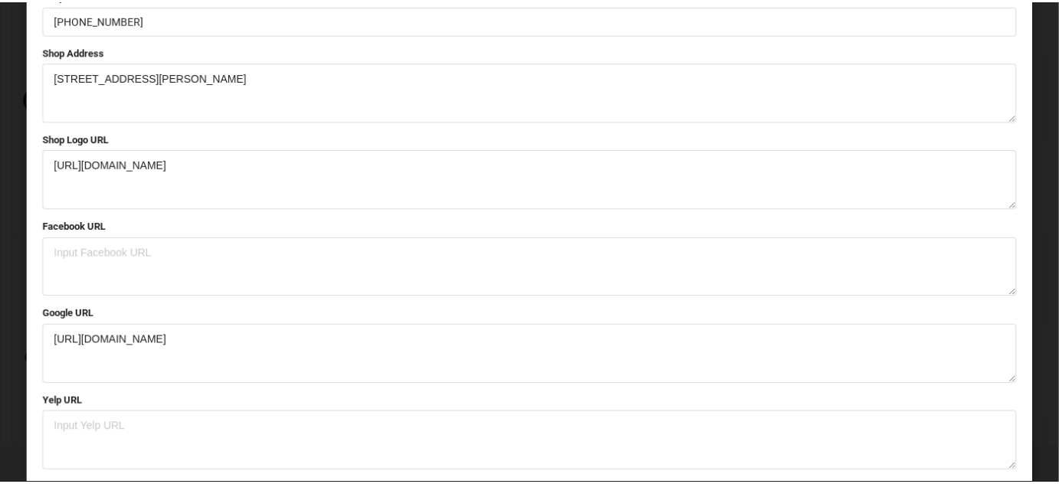
scroll to position [308, 0]
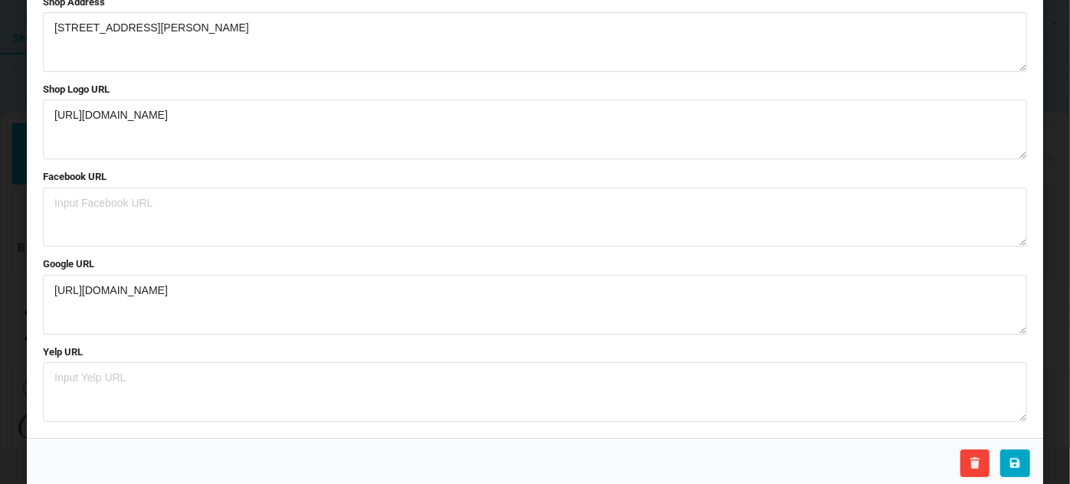
click at [1015, 465] on button at bounding box center [1015, 464] width 30 height 28
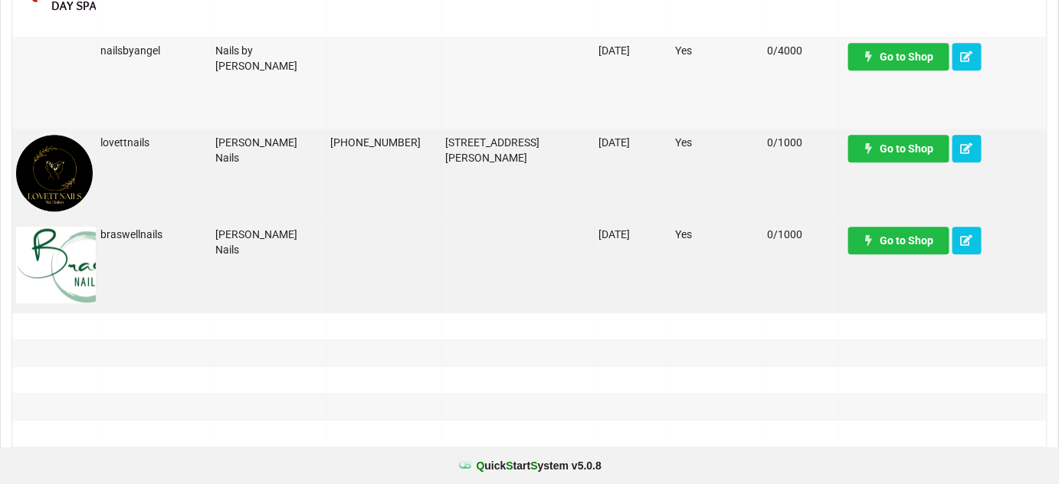
scroll to position [1244, 0]
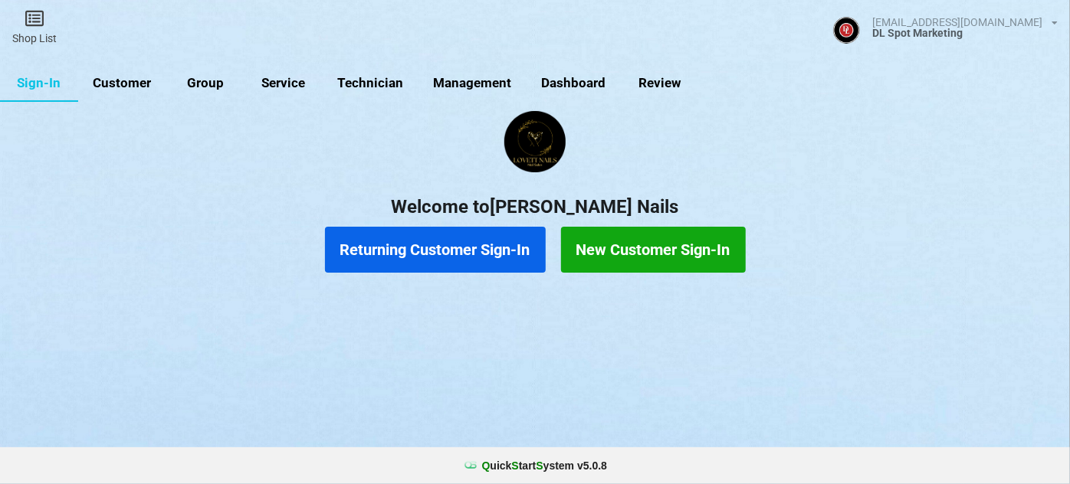
click at [467, 251] on button "Returning Customer Sign-In" at bounding box center [435, 250] width 221 height 46
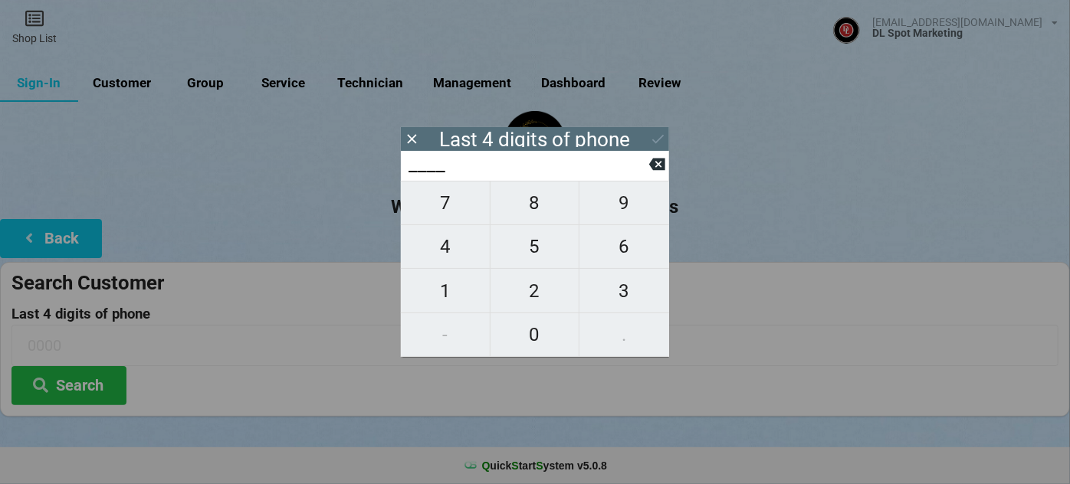
type input "7___"
type input "76__"
type input "760_"
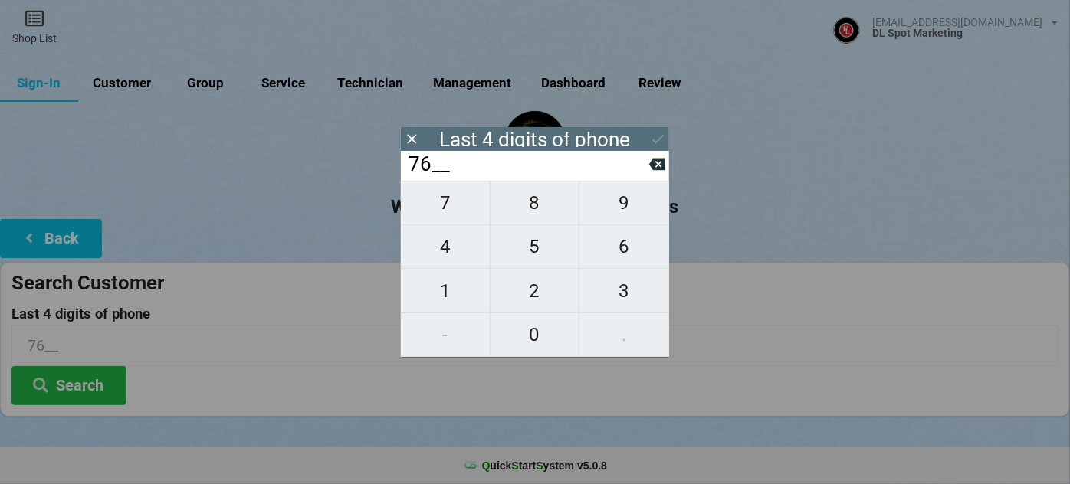
type input "760_"
type input "7606"
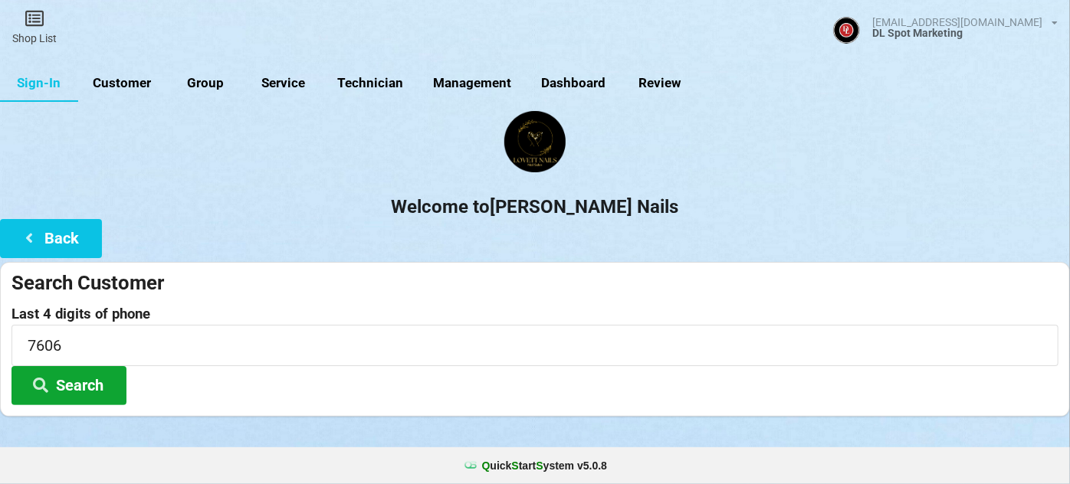
click at [65, 379] on button "Search" at bounding box center [68, 385] width 115 height 39
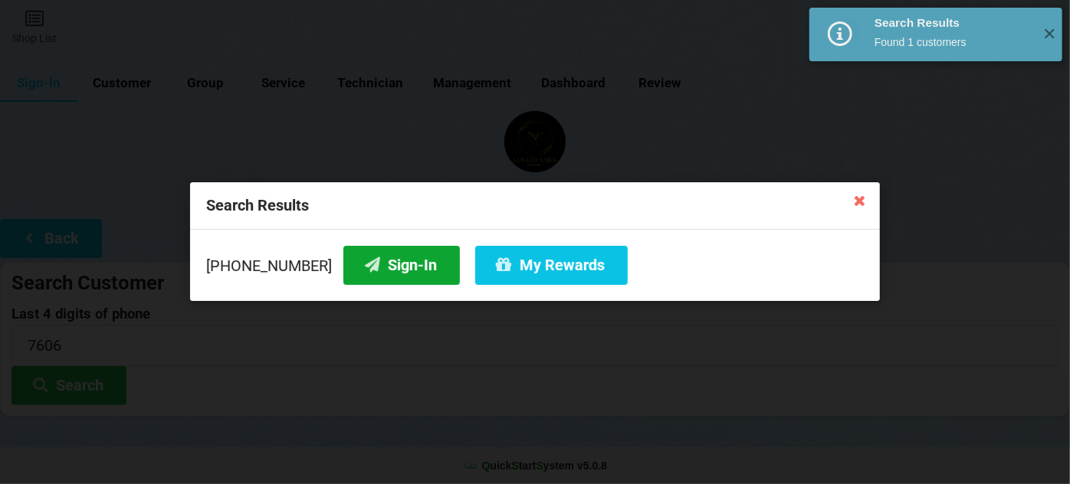
click at [385, 271] on button "Sign-In" at bounding box center [401, 265] width 116 height 39
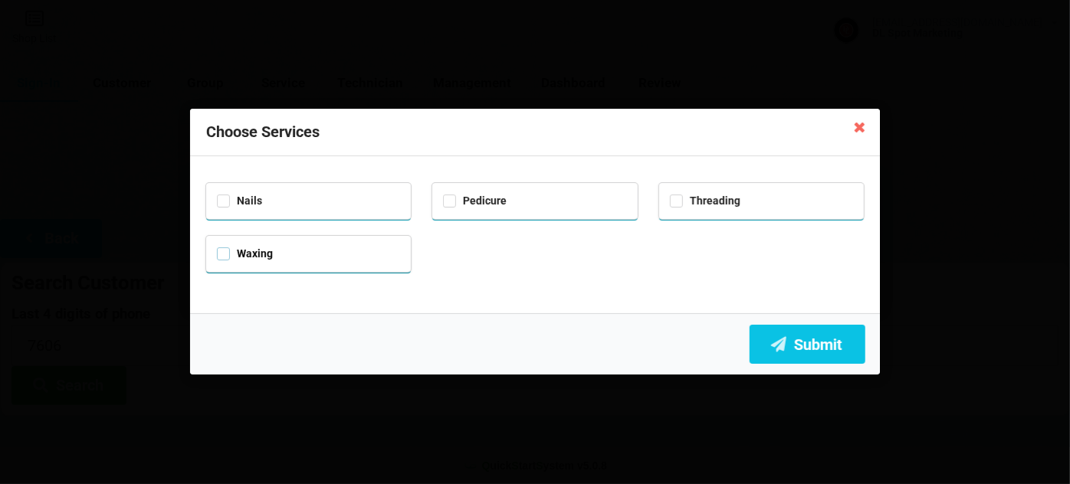
click at [230, 256] on label "Waxing" at bounding box center [245, 253] width 56 height 13
checkbox input "true"
click at [810, 341] on button "Submit" at bounding box center [807, 344] width 116 height 39
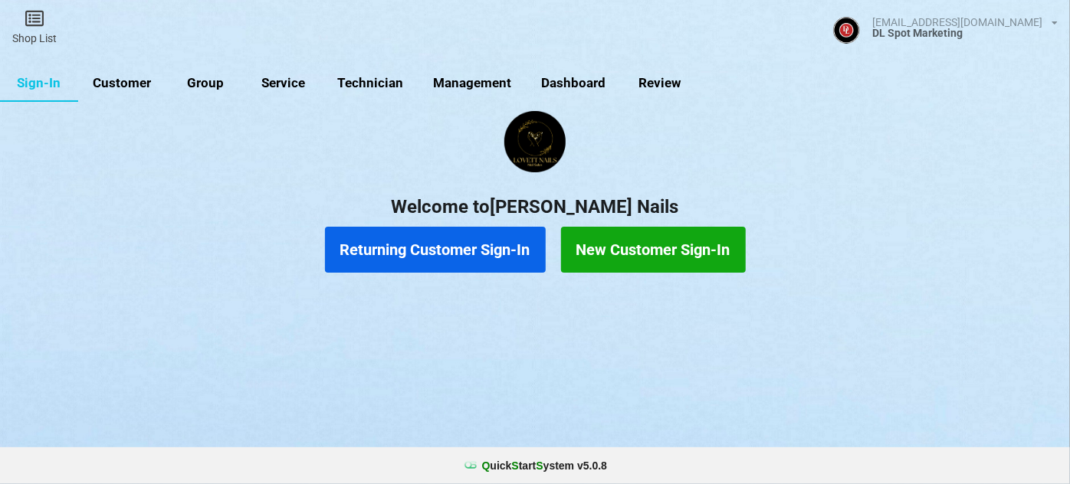
click at [138, 82] on link "Customer" at bounding box center [122, 83] width 88 height 37
select select "25"
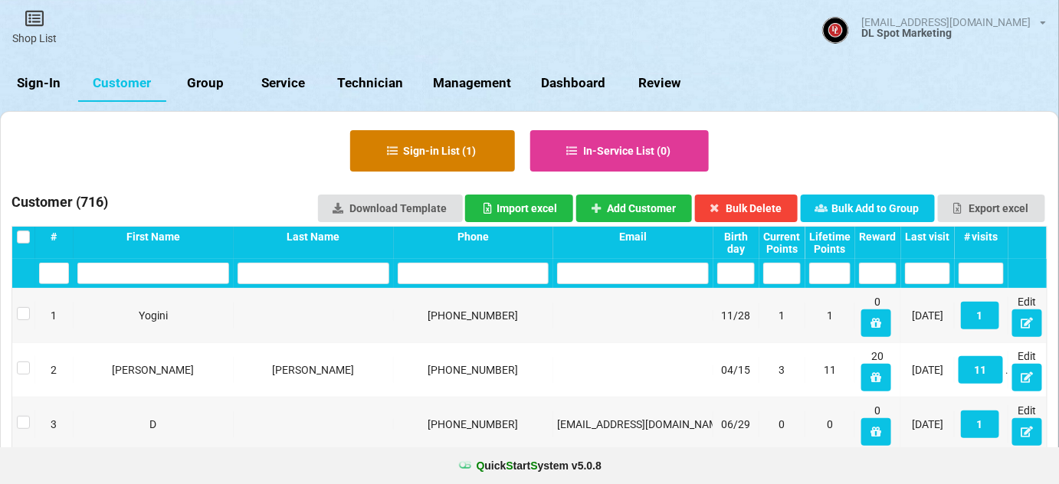
click at [415, 149] on button "Sign-in List ( 1 )" at bounding box center [432, 150] width 165 height 41
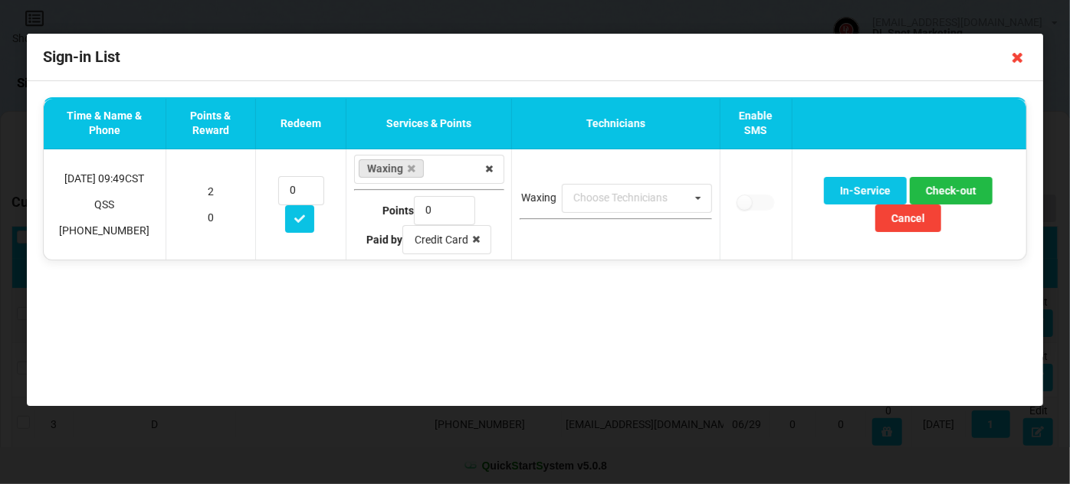
click at [1018, 57] on icon at bounding box center [1017, 57] width 25 height 25
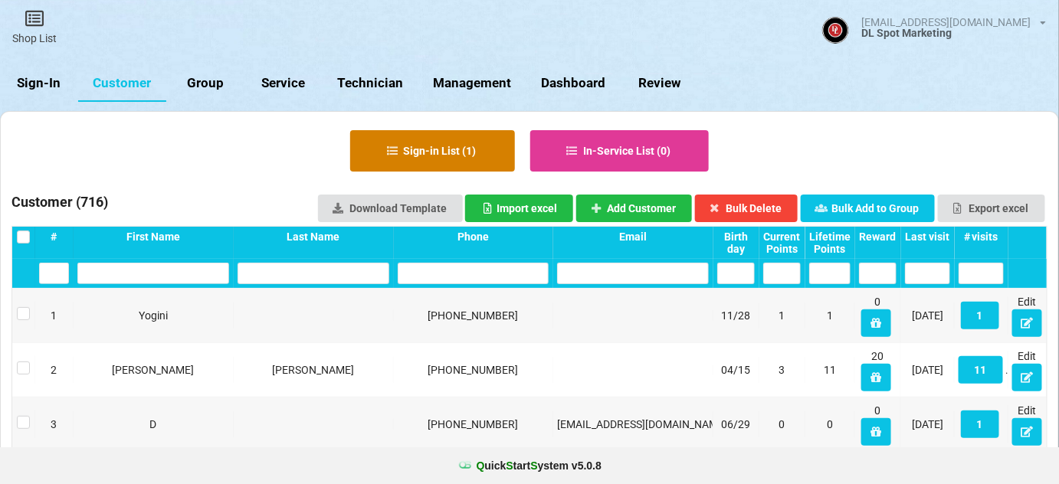
click at [428, 154] on button "Sign-in List ( 1 )" at bounding box center [432, 150] width 165 height 41
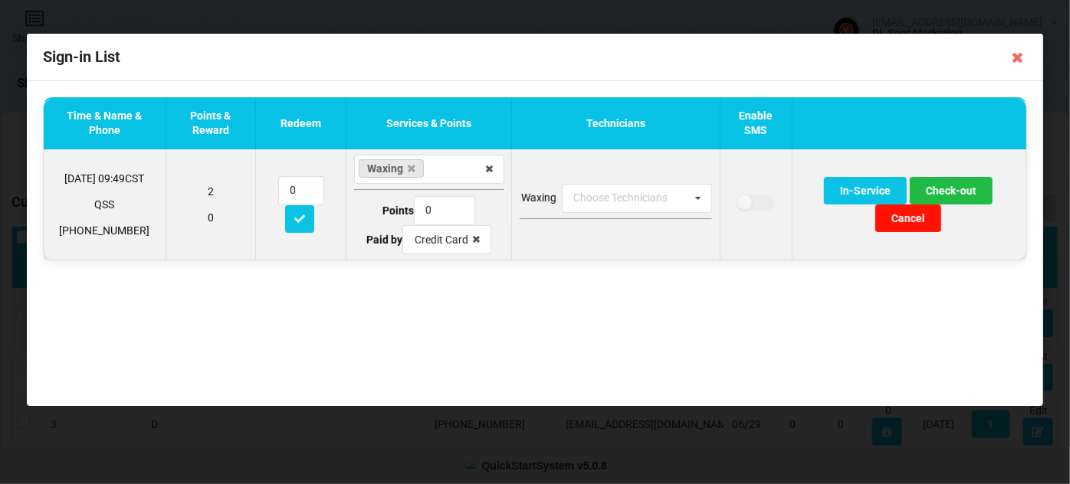
click at [909, 218] on button "Cancel" at bounding box center [908, 219] width 66 height 28
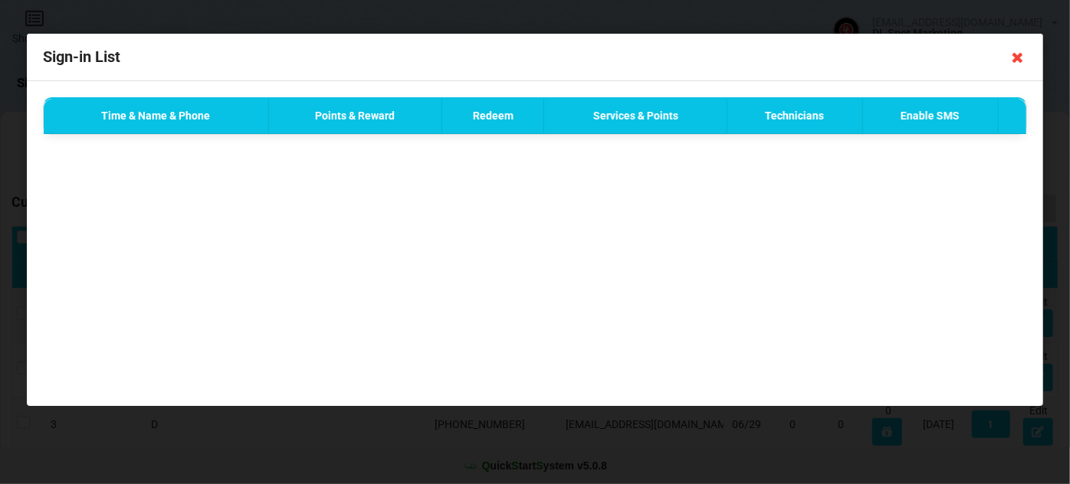
click at [1016, 60] on icon at bounding box center [1017, 57] width 25 height 25
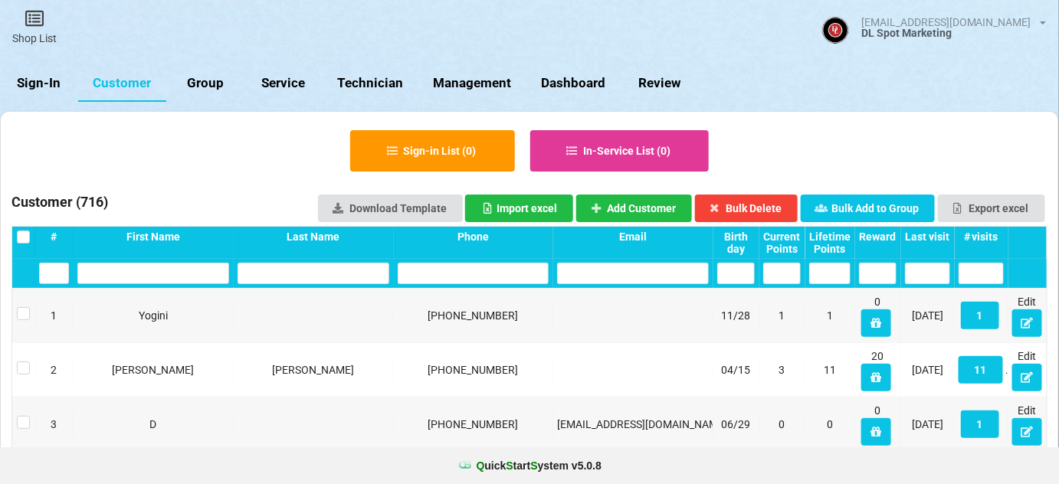
click at [55, 87] on link "Sign-In" at bounding box center [39, 83] width 78 height 37
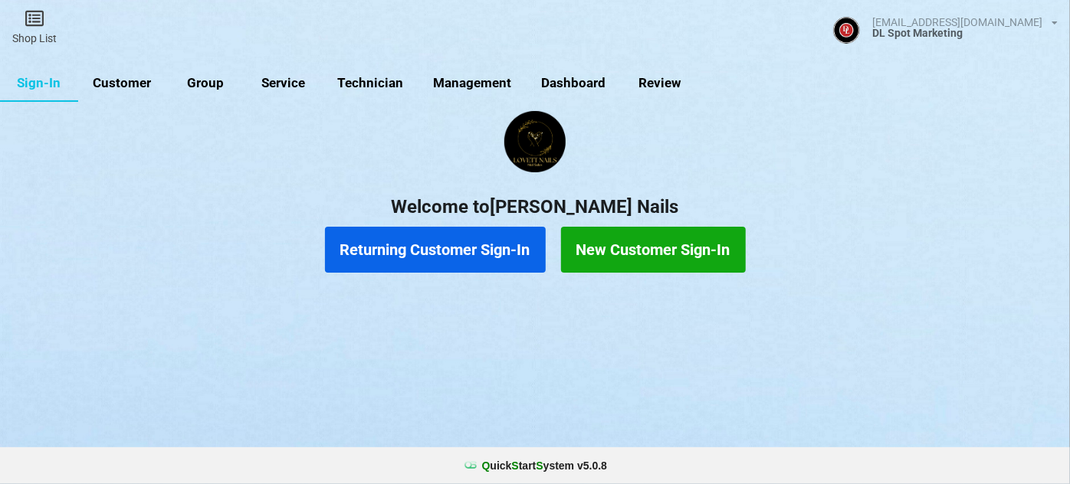
click at [418, 252] on button "Returning Customer Sign-In" at bounding box center [435, 250] width 221 height 46
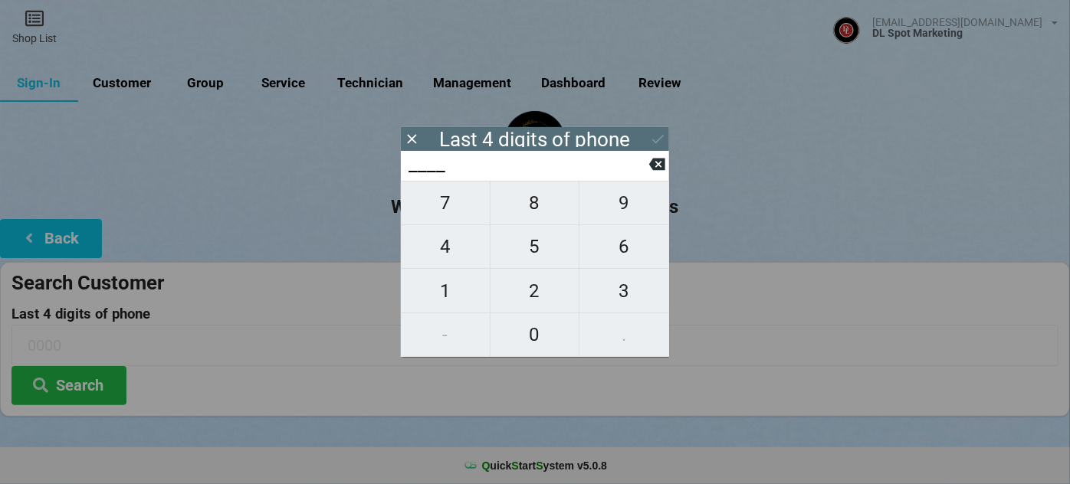
type input "7___"
type input "76__"
type input "760_"
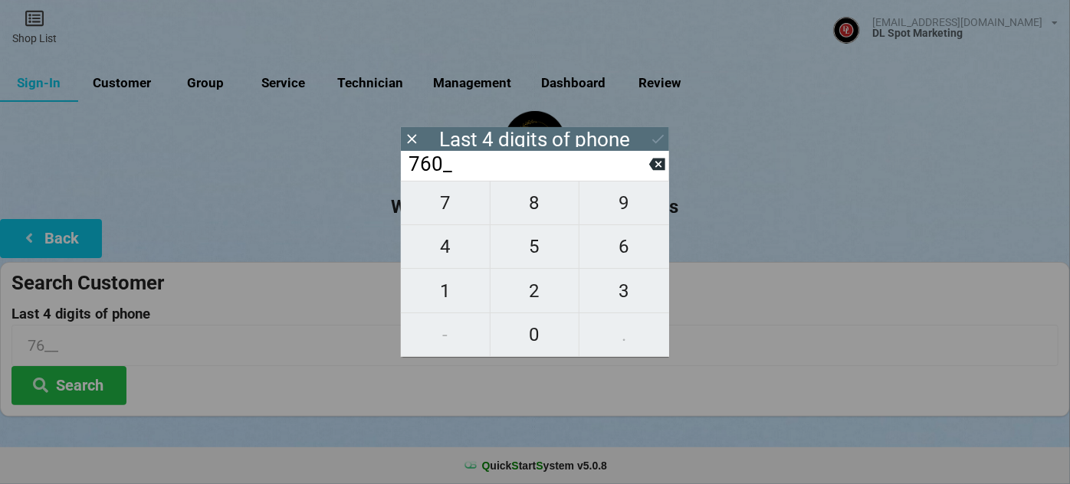
type input "760_"
type input "7606"
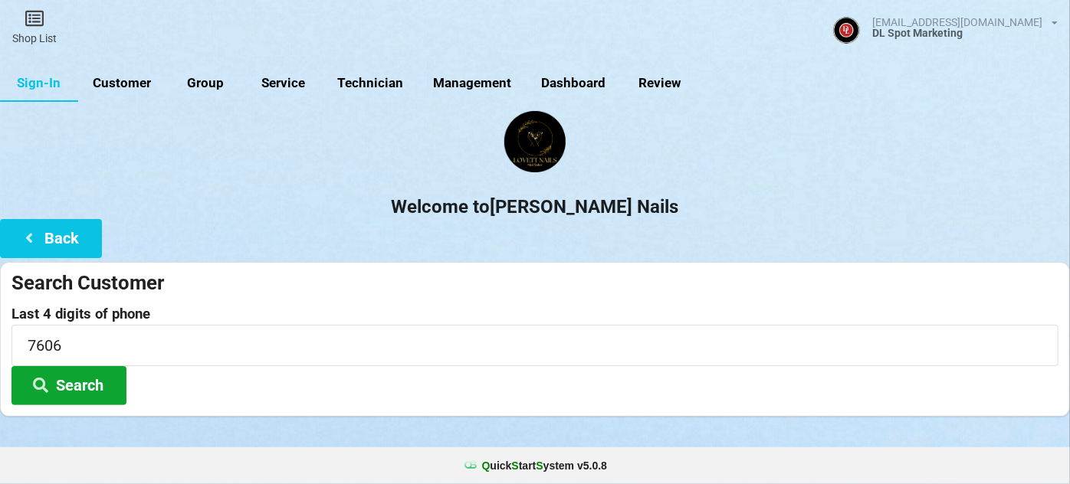
click at [93, 388] on button "Search" at bounding box center [68, 385] width 115 height 39
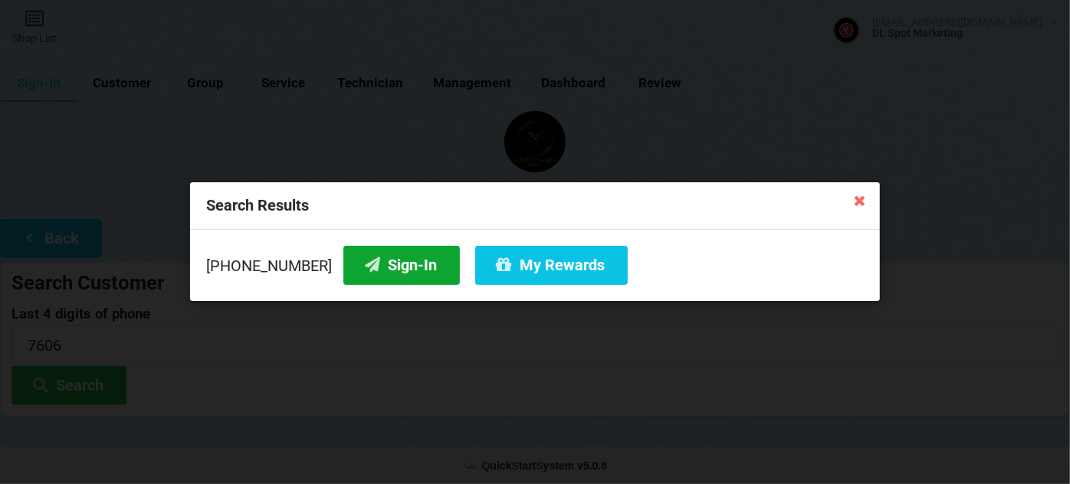
click at [379, 271] on button "Sign-In" at bounding box center [401, 265] width 116 height 39
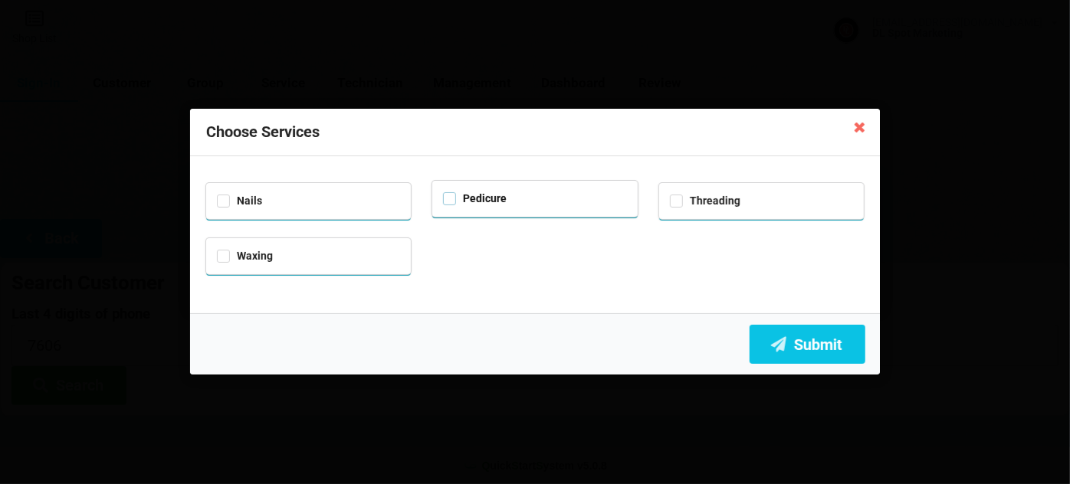
click at [453, 202] on label "Pedicure" at bounding box center [475, 198] width 64 height 13
checkbox input "true"
click at [810, 346] on button "Submit" at bounding box center [807, 344] width 116 height 39
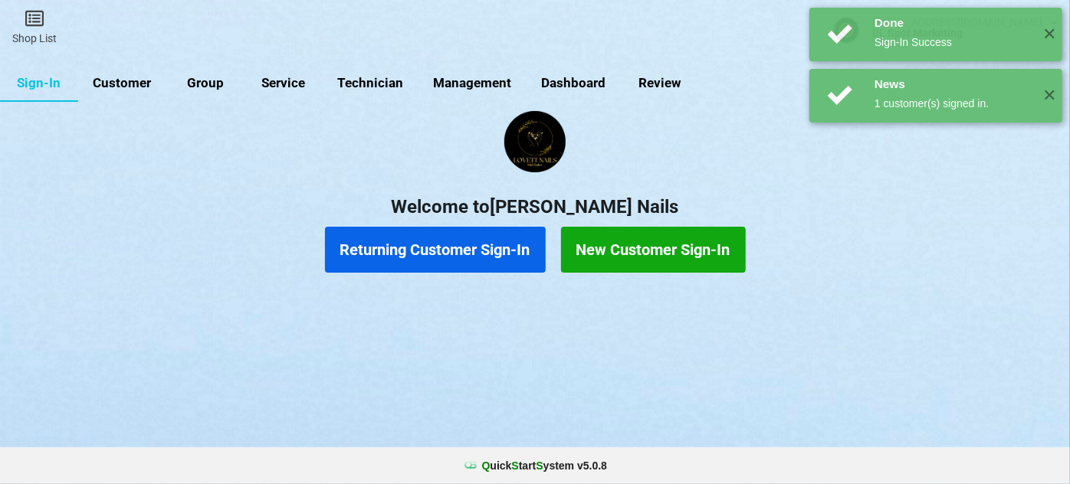
drag, startPoint x: 130, startPoint y: 74, endPoint x: 204, endPoint y: 107, distance: 80.6
click at [133, 75] on link "Customer" at bounding box center [122, 83] width 88 height 37
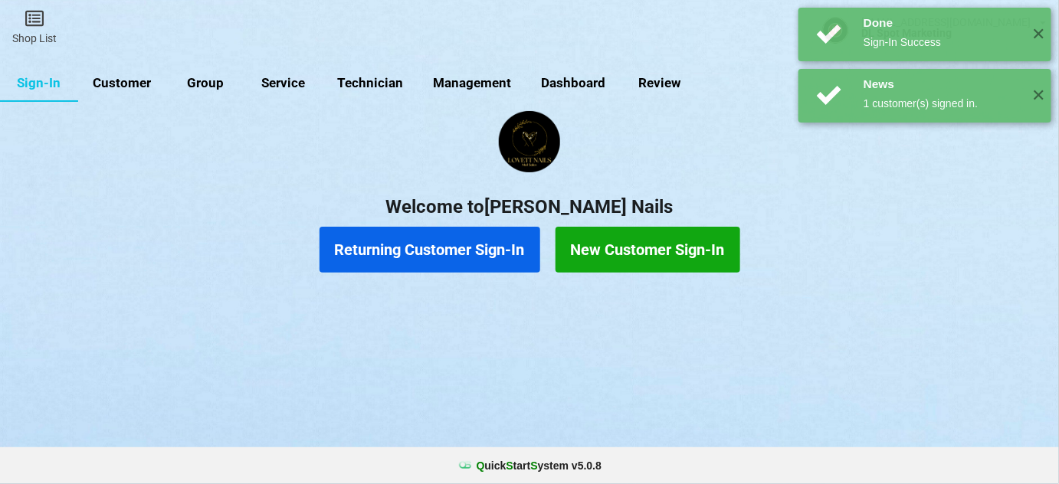
select select "25"
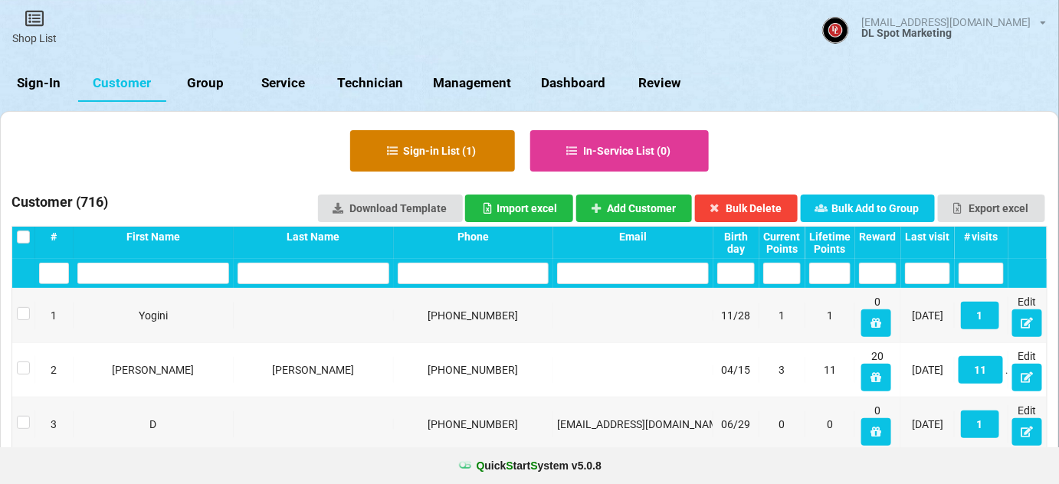
click at [467, 158] on button "Sign-in List ( 1 )" at bounding box center [432, 150] width 165 height 41
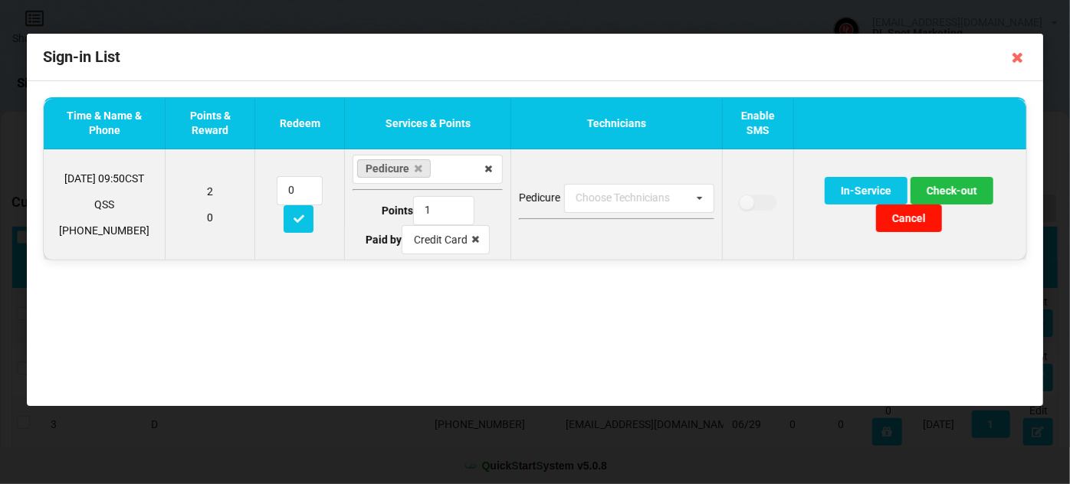
click at [915, 221] on button "Cancel" at bounding box center [909, 219] width 66 height 28
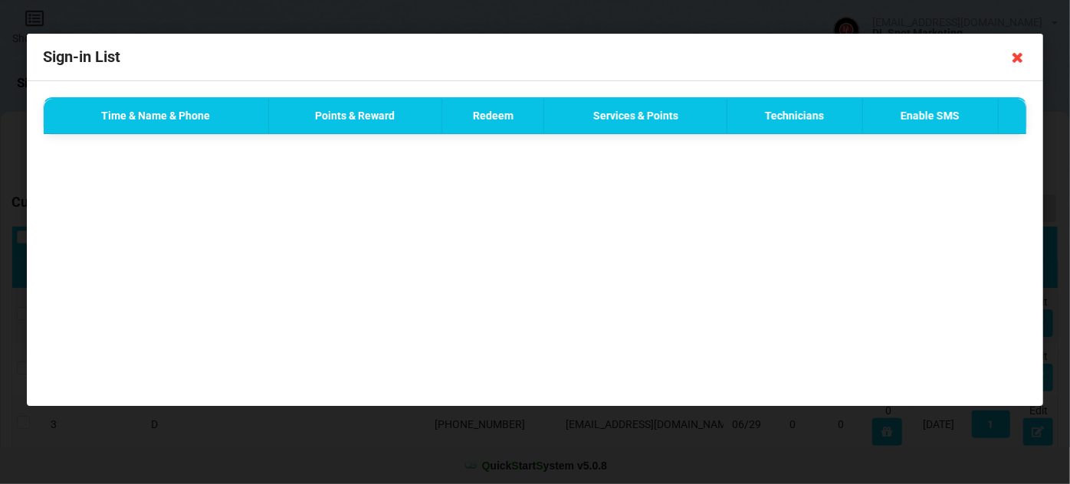
click at [1019, 55] on icon at bounding box center [1017, 57] width 25 height 25
